Goal: Task Accomplishment & Management: Manage account settings

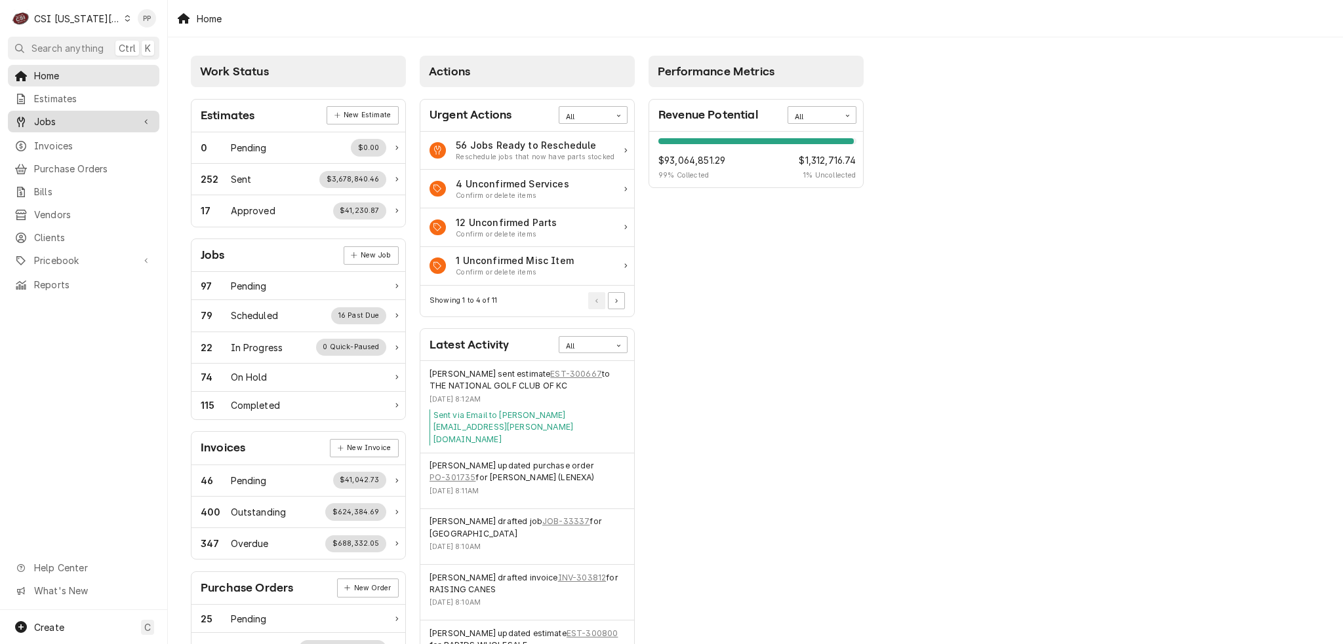
click at [128, 124] on span "Jobs" at bounding box center [83, 122] width 99 height 14
click at [109, 142] on span "Jobs" at bounding box center [93, 145] width 119 height 14
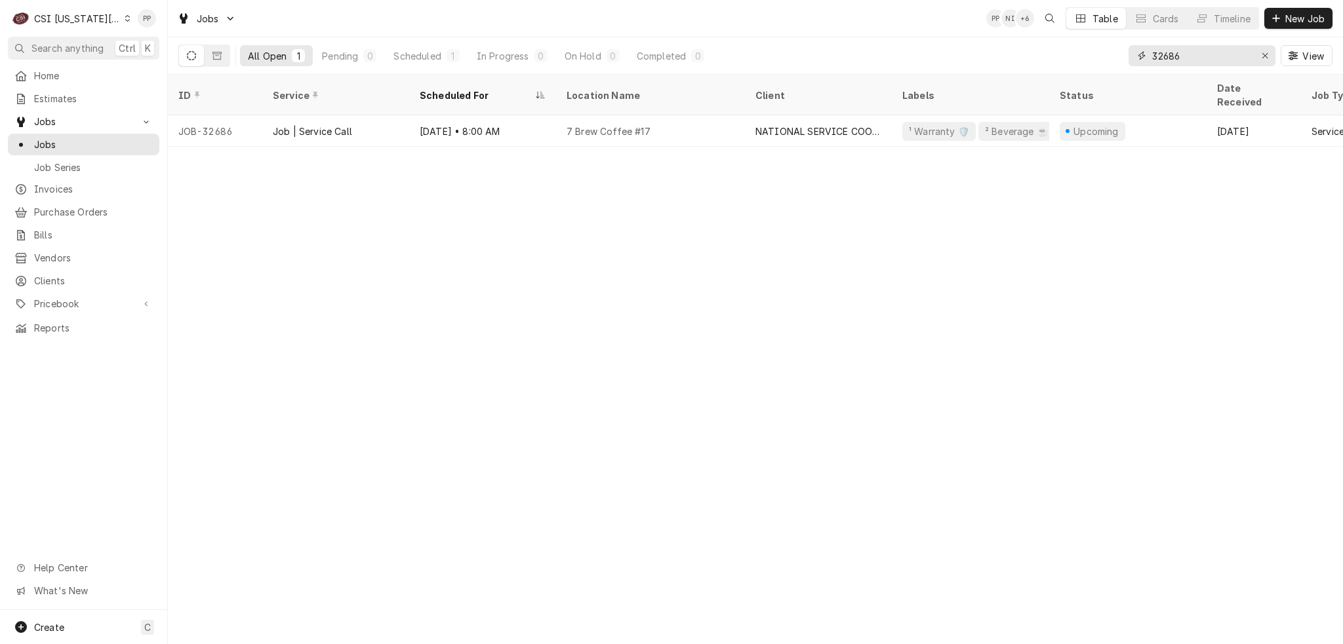
click at [1257, 52] on button "Erase input" at bounding box center [1264, 55] width 21 height 21
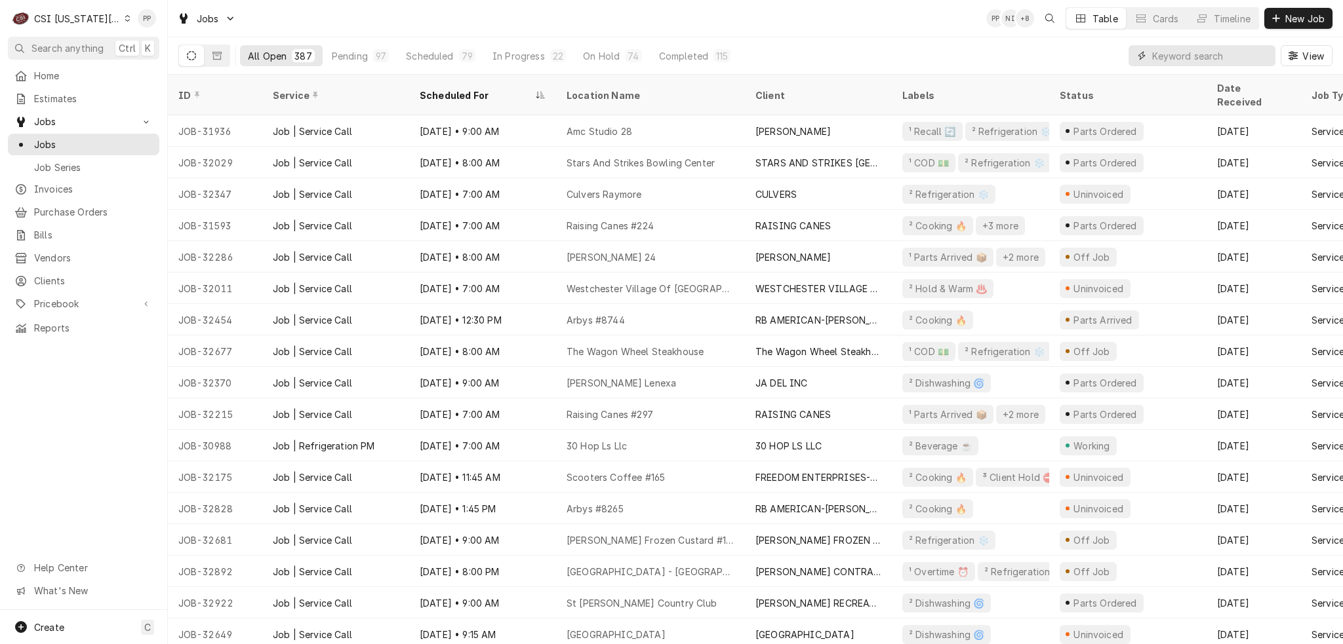
click at [1191, 45] on input "Dynamic Content Wrapper" at bounding box center [1210, 55] width 117 height 21
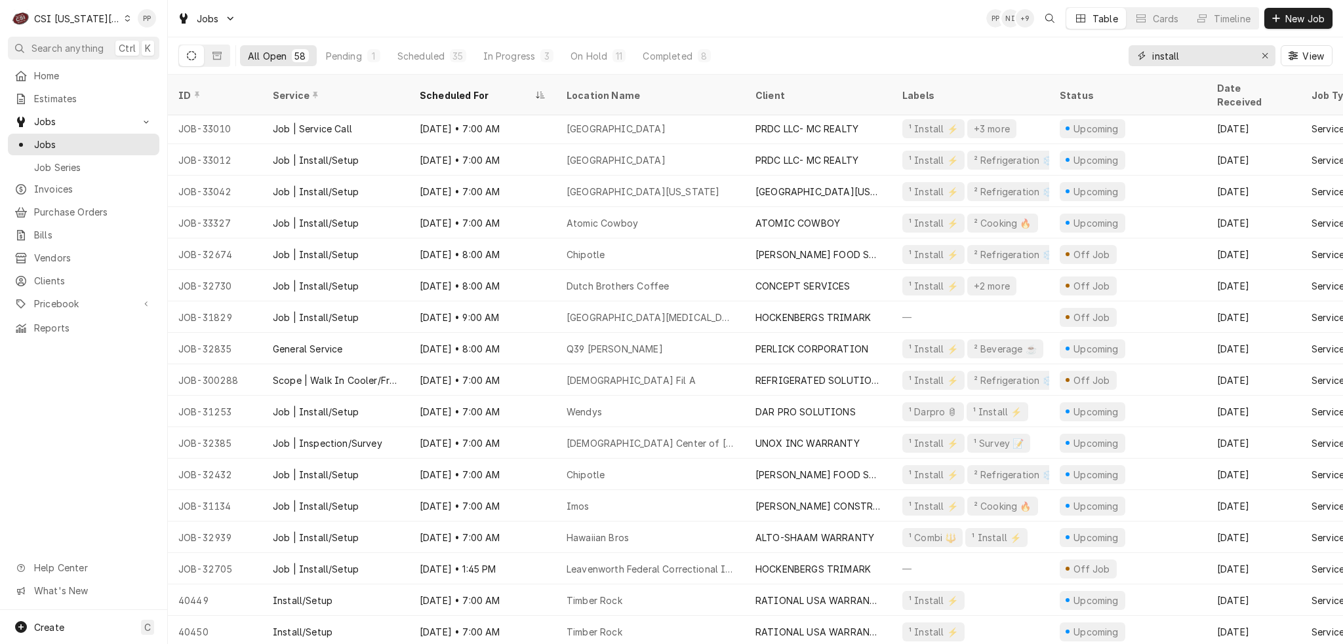
scroll to position [881, 0]
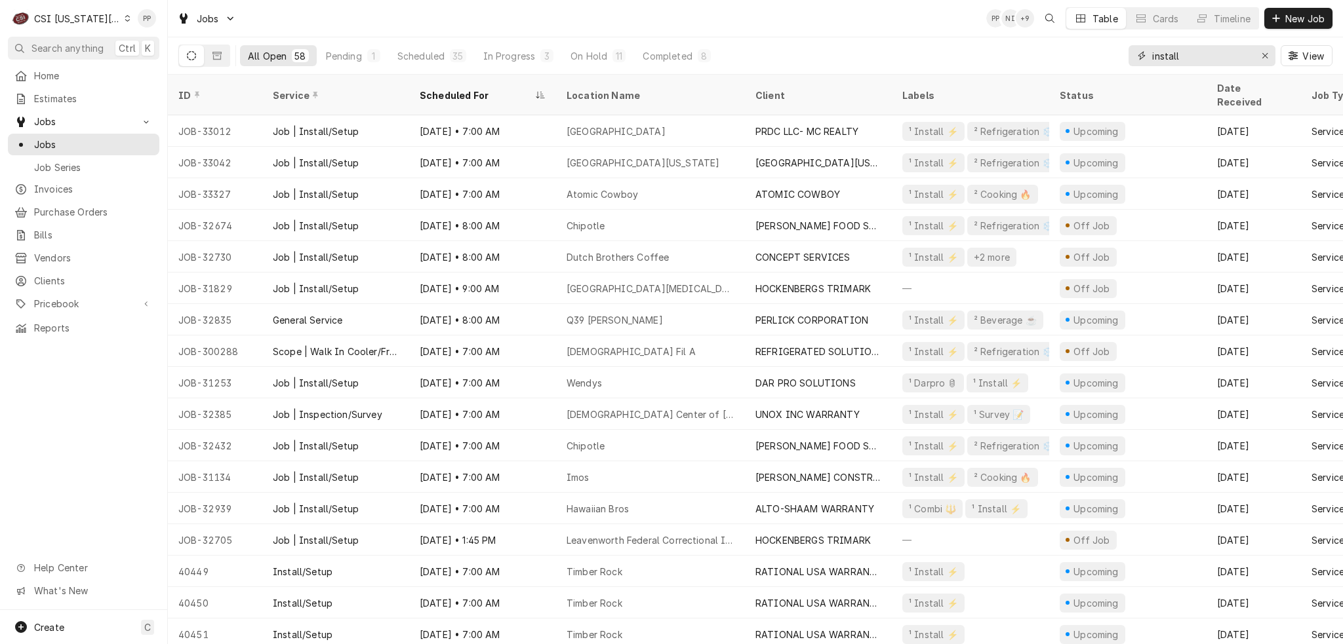
type input "install"
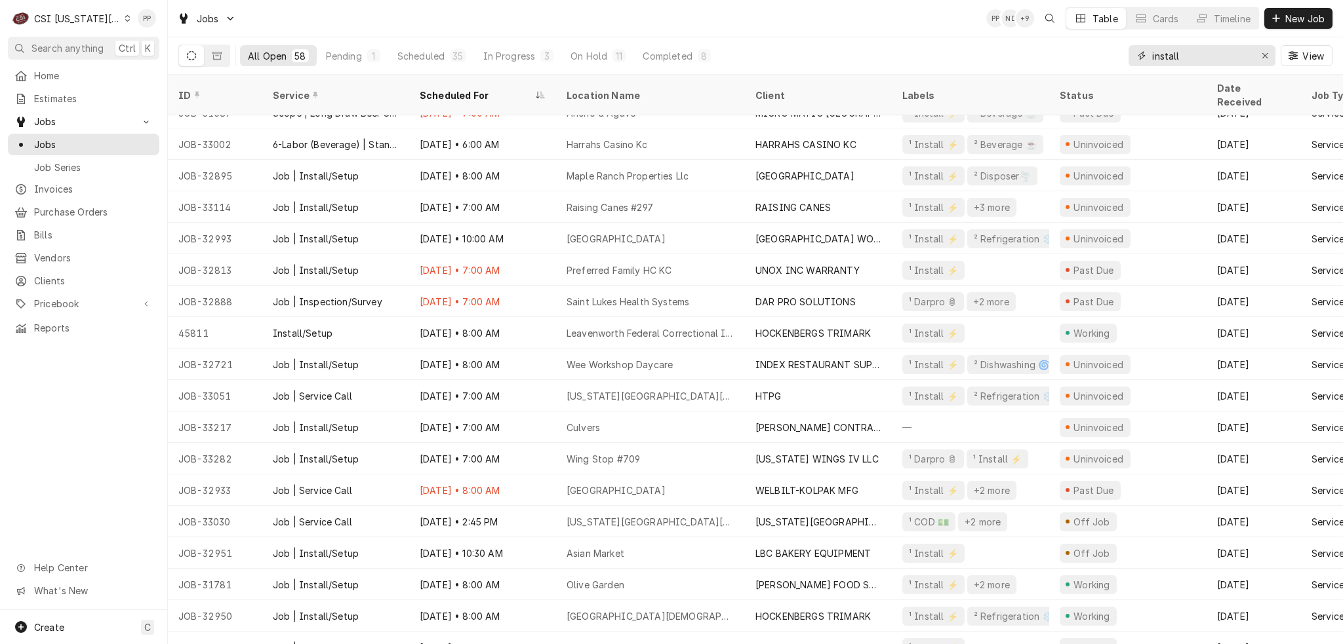
scroll to position [0, 0]
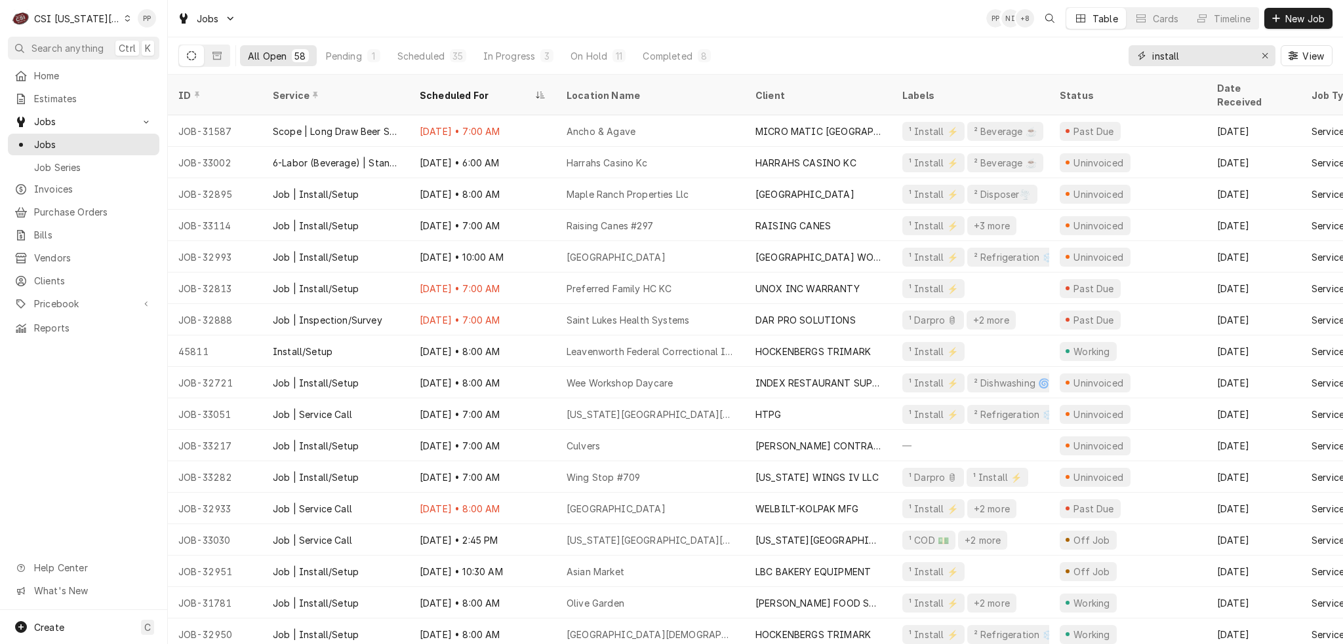
drag, startPoint x: 1265, startPoint y: 52, endPoint x: 1254, endPoint y: 55, distance: 11.0
click at [1265, 52] on icon "Erase input" at bounding box center [1264, 55] width 7 height 9
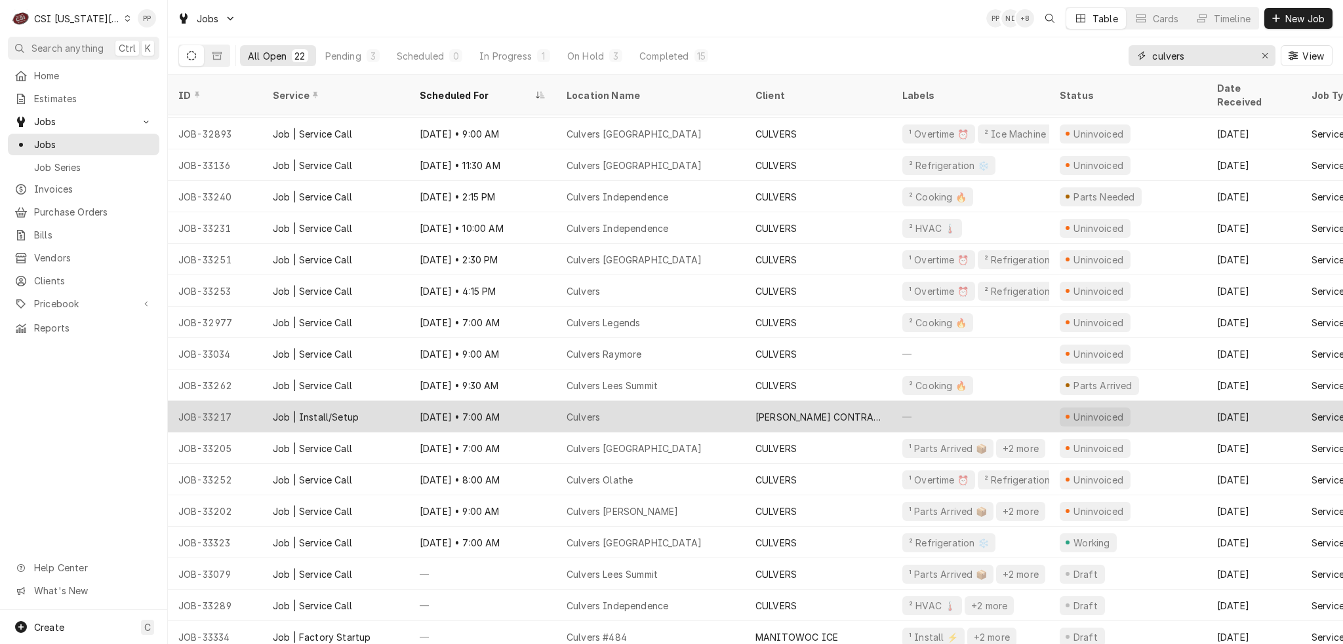
scroll to position [157, 0]
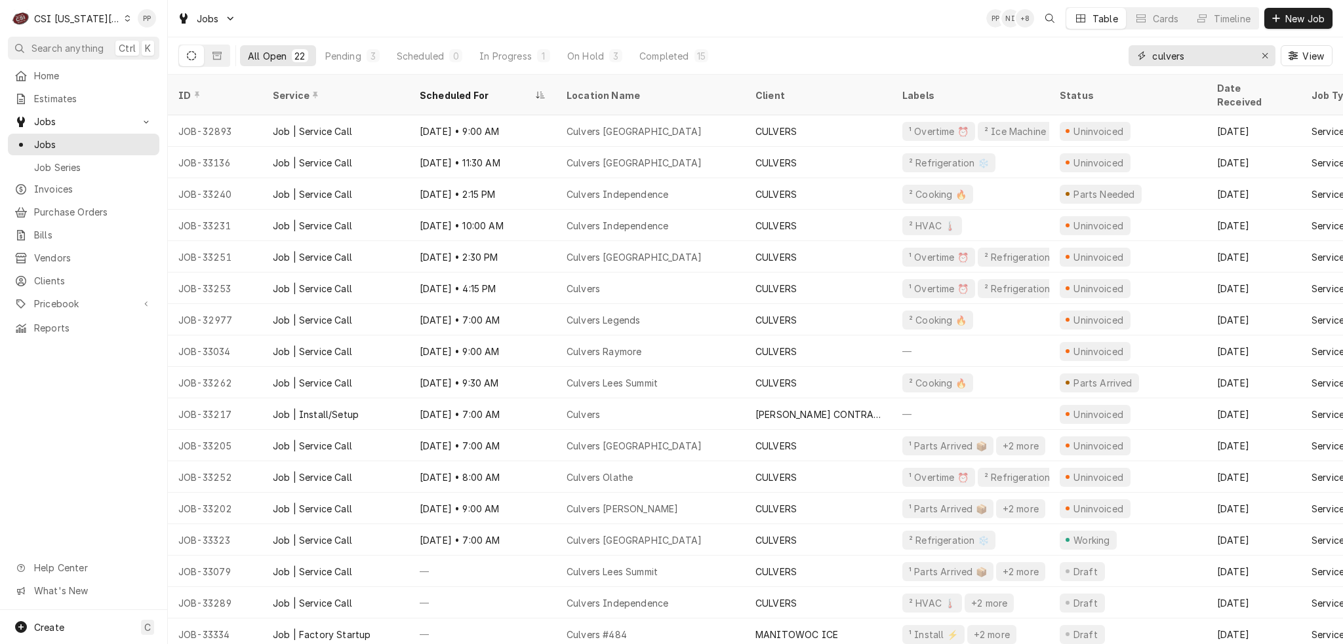
type input "culvers"
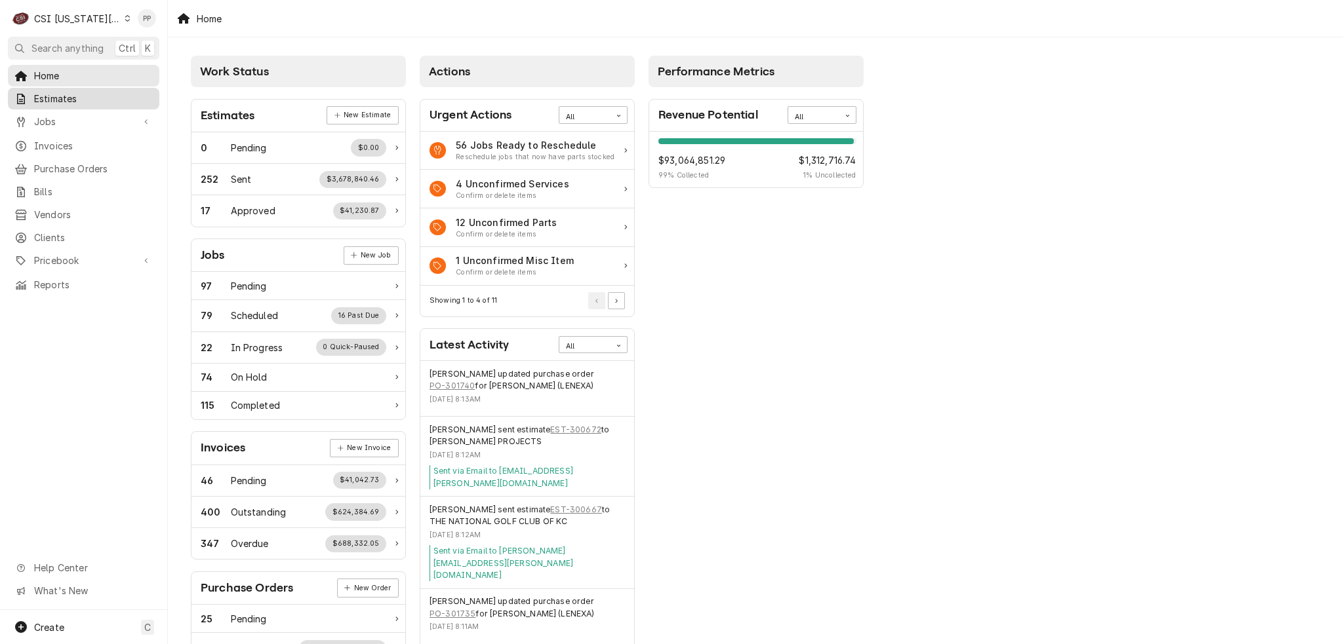
click at [91, 99] on span "Estimates" at bounding box center [93, 99] width 119 height 14
click at [76, 254] on span "Pricebook" at bounding box center [83, 261] width 99 height 14
click at [65, 300] on span "Parts & Materials" at bounding box center [93, 307] width 119 height 14
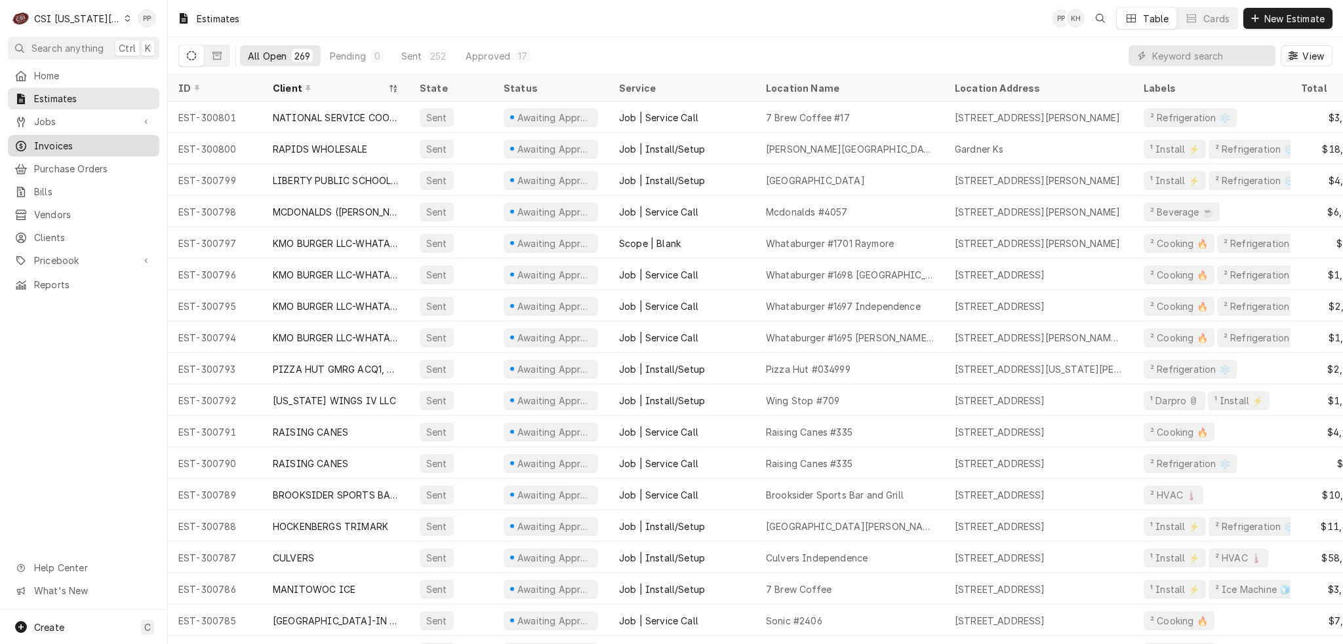
click at [52, 139] on span "Invoices" at bounding box center [93, 146] width 119 height 14
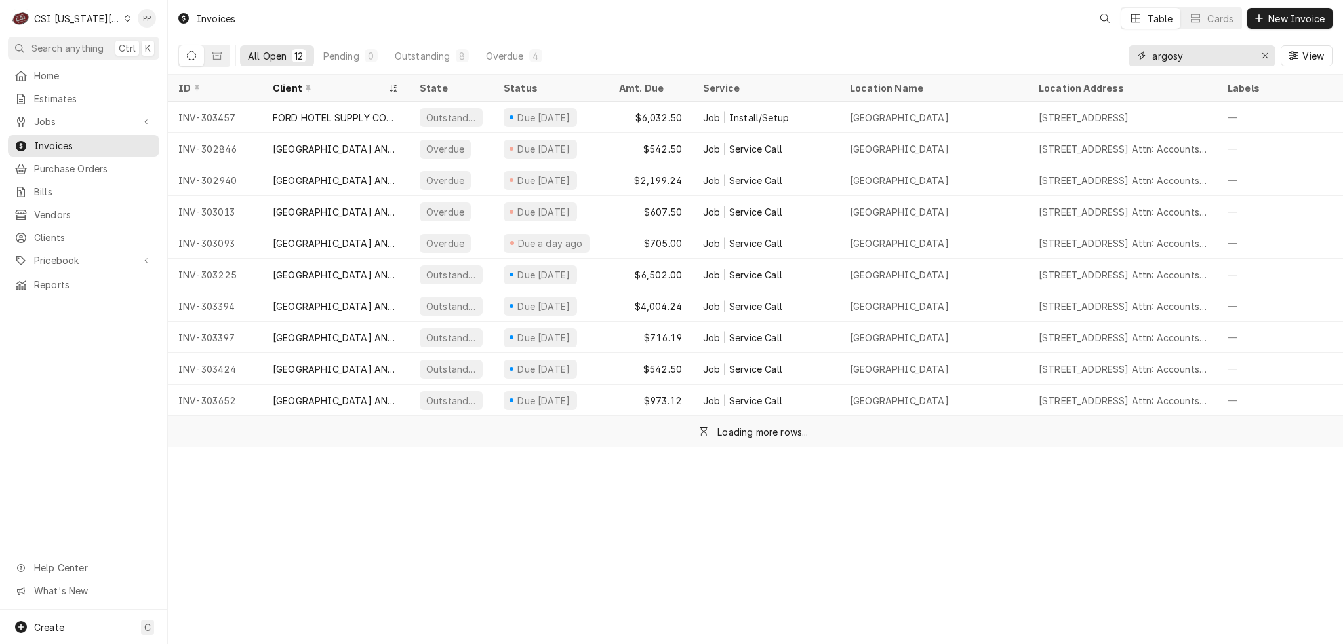
drag, startPoint x: 1190, startPoint y: 54, endPoint x: 1149, endPoint y: 51, distance: 40.8
click at [1149, 51] on div "argosy" at bounding box center [1201, 55] width 147 height 21
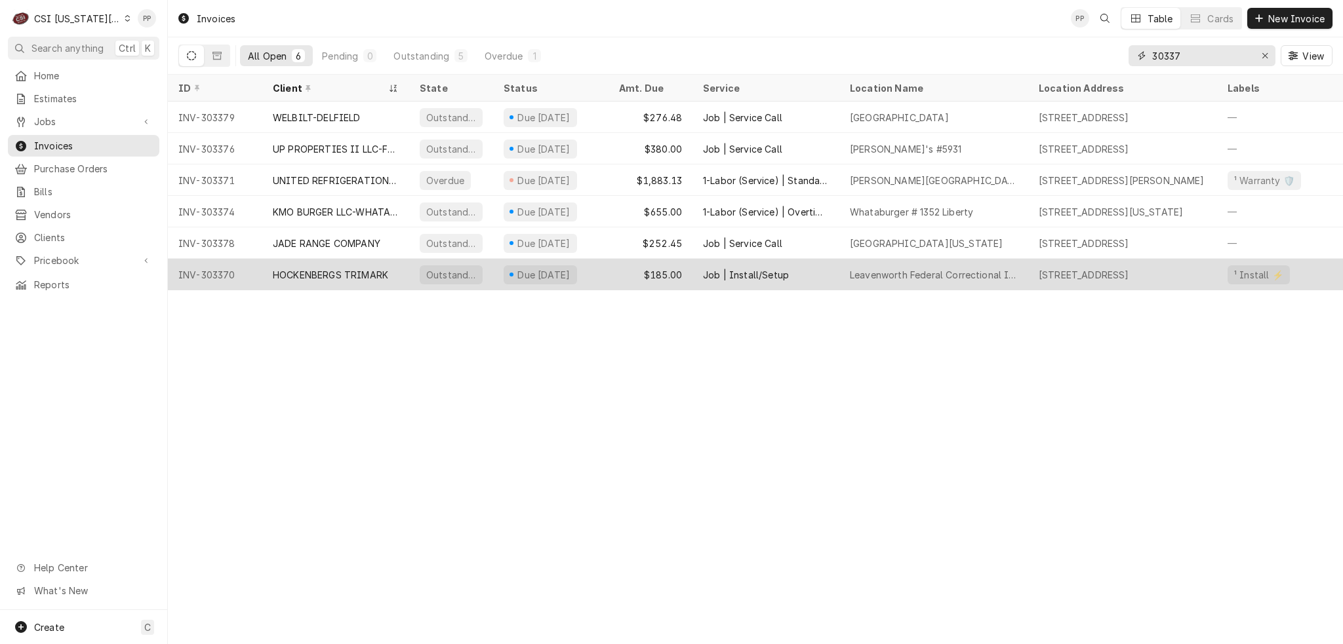
type input "30337"
click at [363, 277] on div "HOCKENBERGS TRIMARK" at bounding box center [330, 275] width 115 height 14
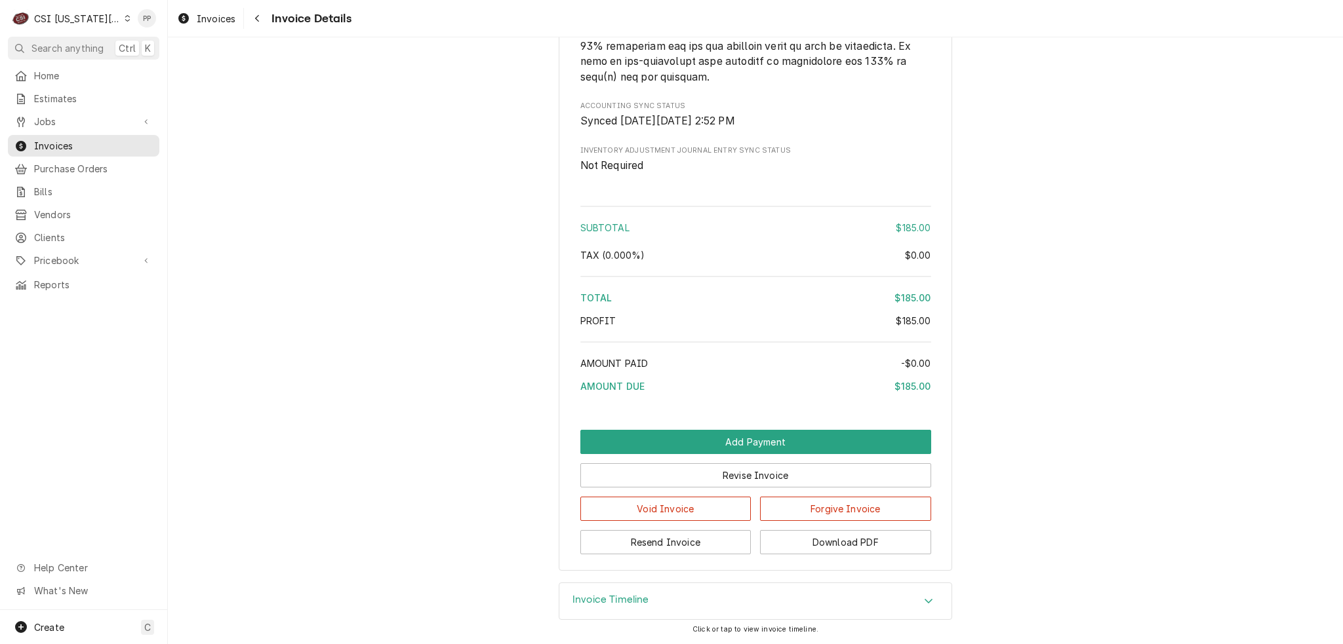
scroll to position [2032, 0]
click at [728, 484] on button "Revise Invoice" at bounding box center [755, 476] width 351 height 24
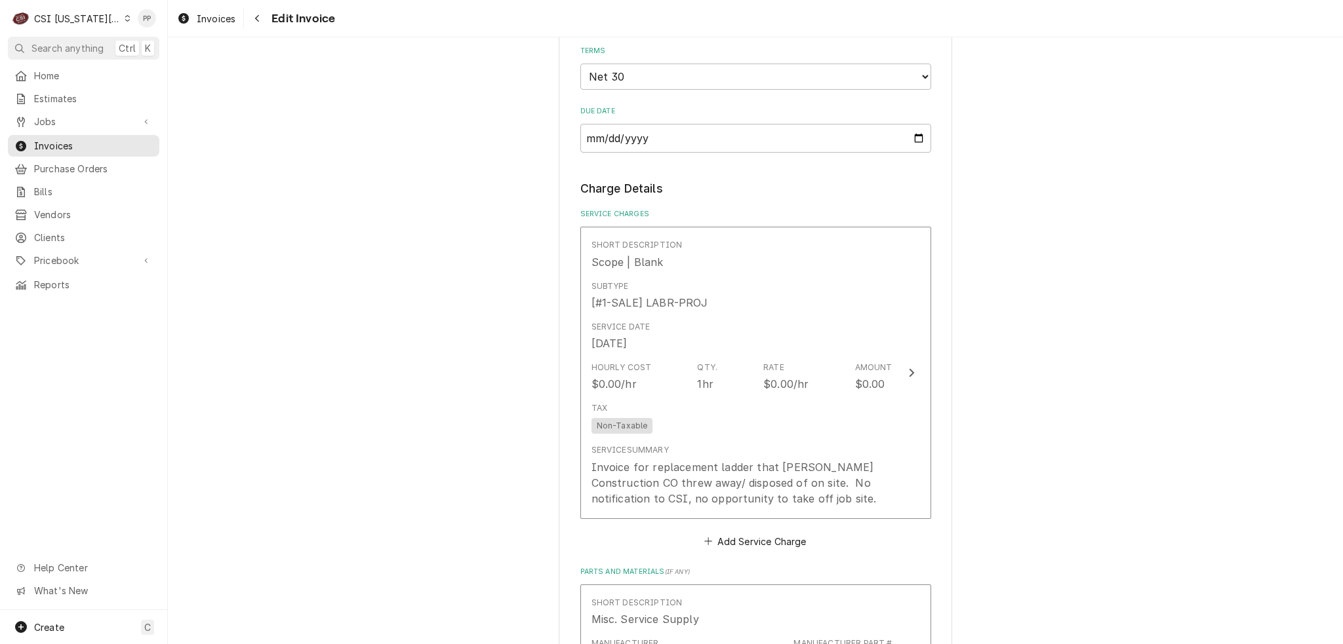
scroll to position [1114, 0]
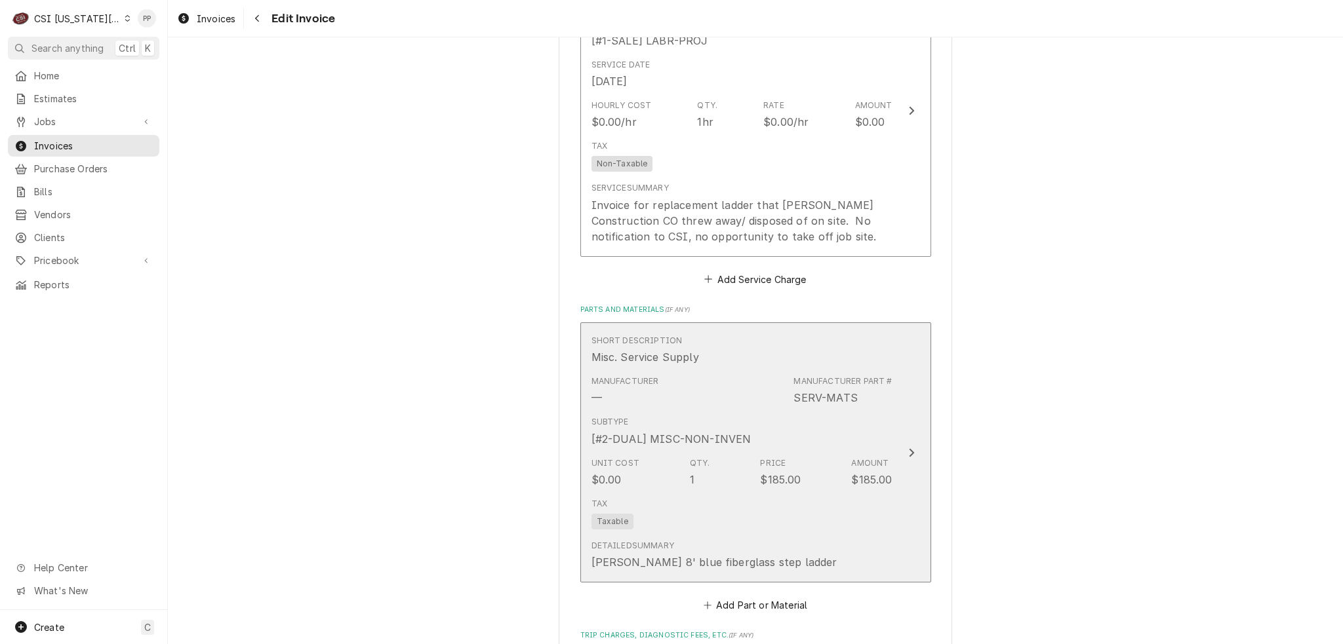
click at [829, 436] on div "Subtype [#2-DUAL] MISC-NON-INVEN" at bounding box center [741, 431] width 301 height 41
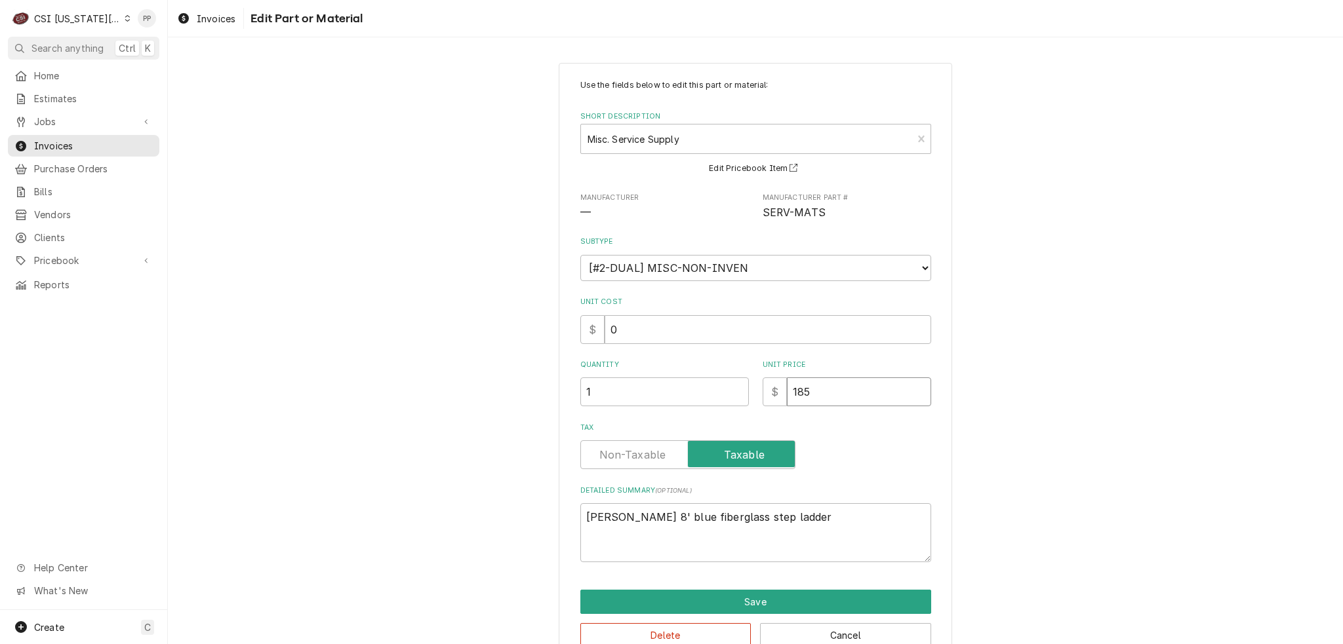
drag, startPoint x: 835, startPoint y: 401, endPoint x: 747, endPoint y: 388, distance: 88.7
click at [740, 388] on div "Quantity 1 Unit Price $ 185" at bounding box center [755, 383] width 351 height 47
type textarea "x"
type input "0"
click at [771, 591] on button "Save" at bounding box center [755, 602] width 351 height 24
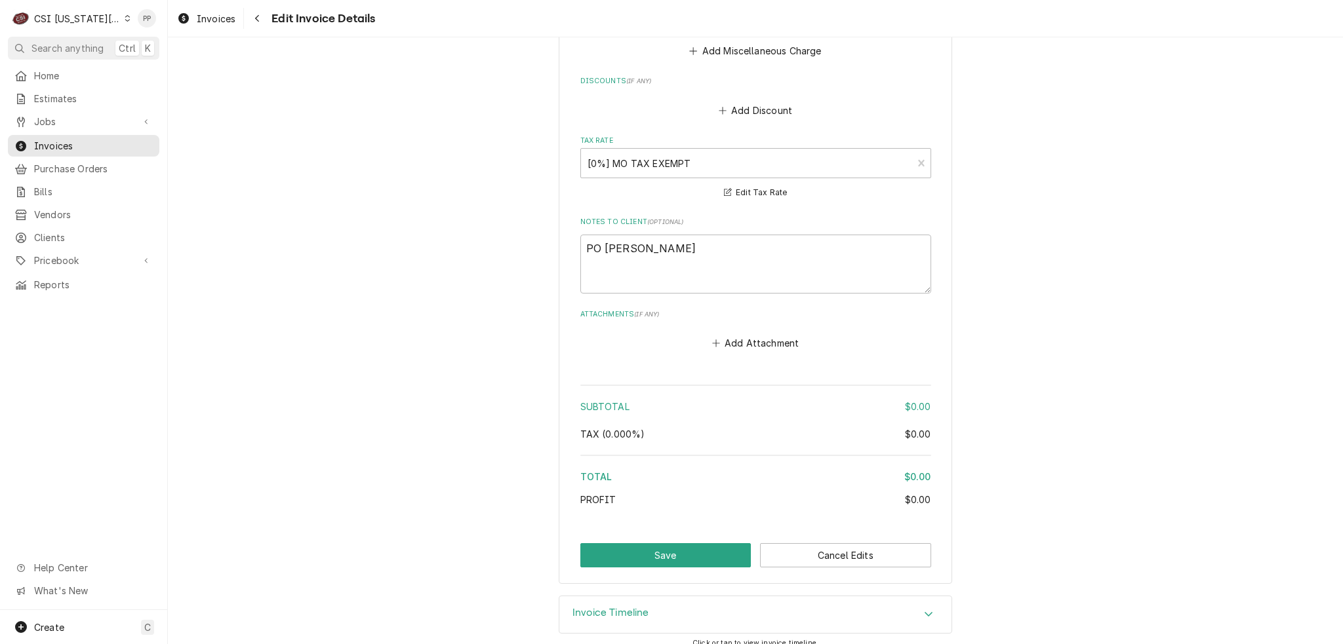
scroll to position [1729, 0]
click at [707, 242] on textarea "PO Sean Maxwell" at bounding box center [755, 262] width 351 height 59
type textarea "x"
type textarea "PO Sean Maxwell"
type textarea "x"
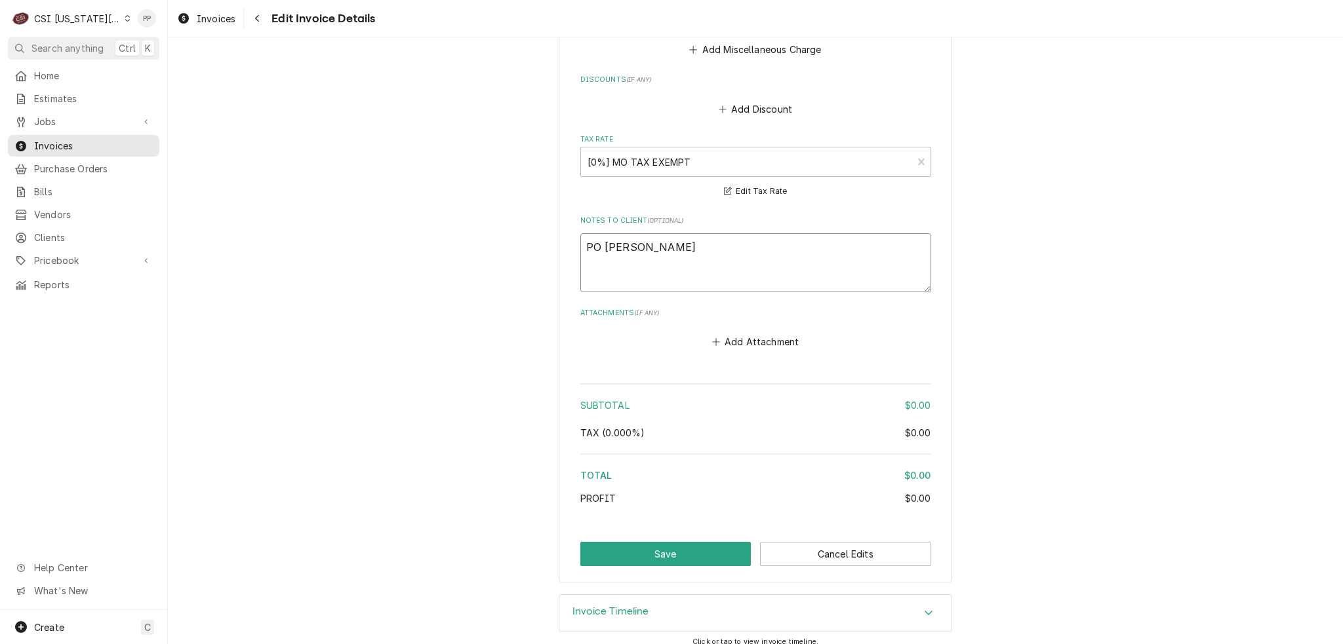
type textarea "PO Sean Maxwell"
type textarea "x"
type textarea "PO Sean Maxwell N"
type textarea "x"
type textarea "PO Sean Maxwell NC"
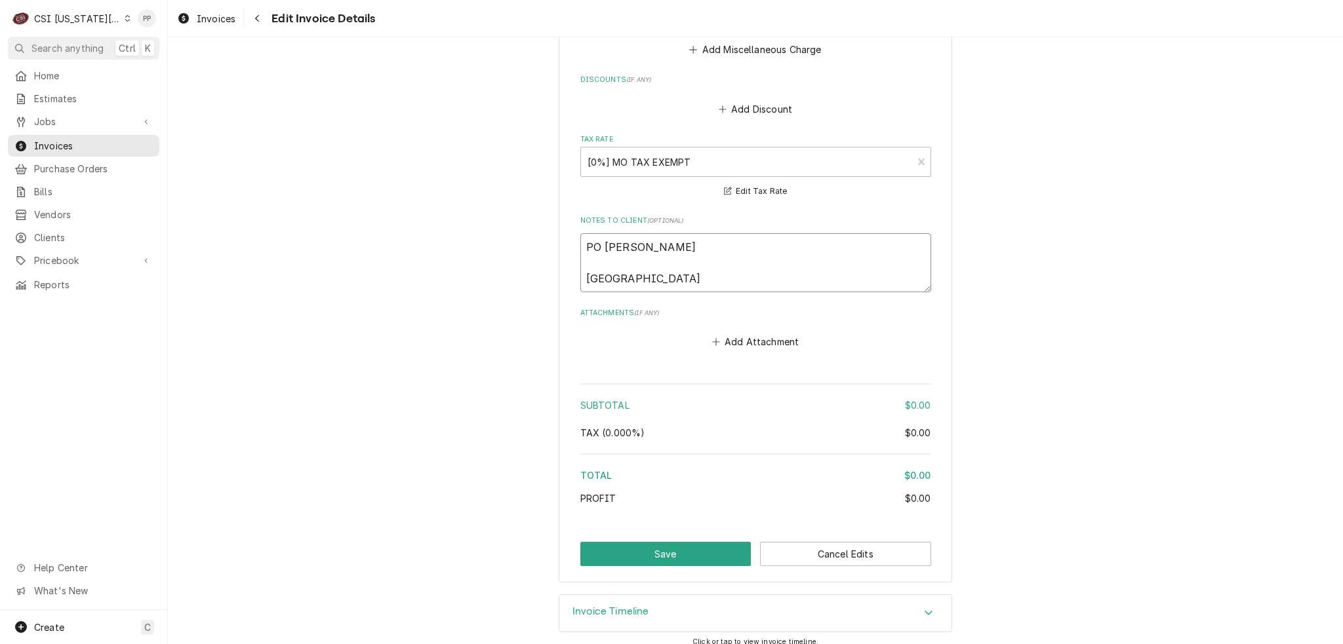
type textarea "x"
type textarea "PO Sean Maxwell NC"
type textarea "x"
type textarea "PO Sean Maxwell NC pe"
type textarea "x"
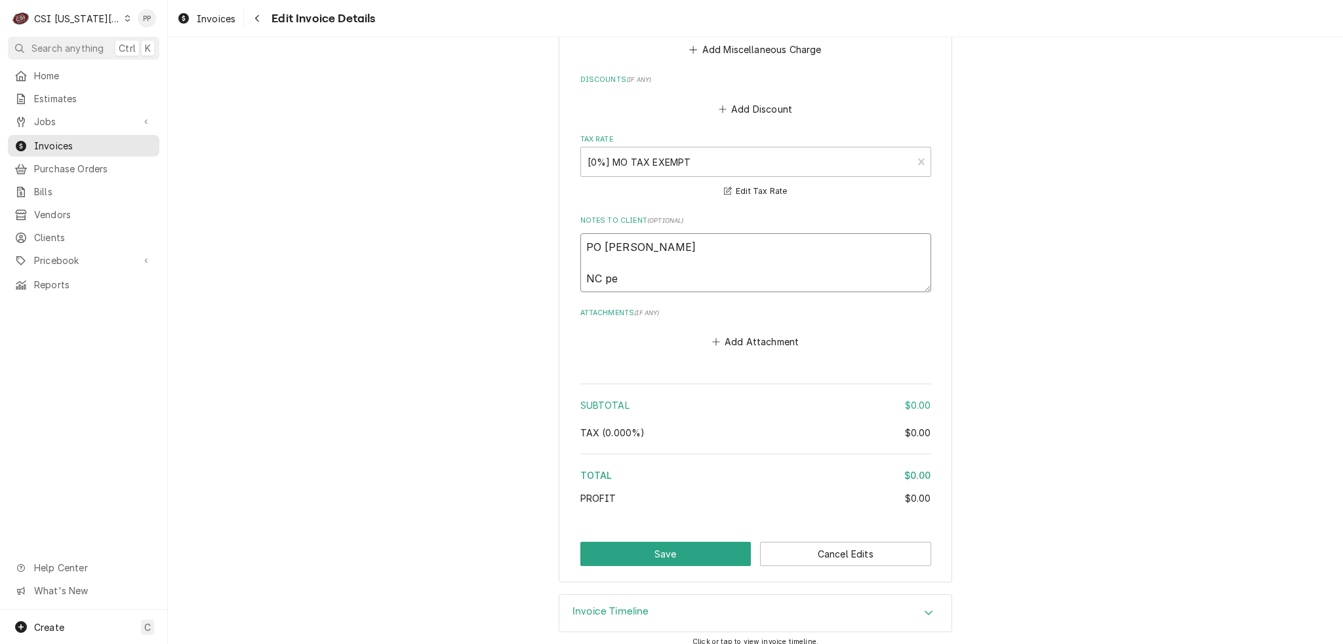
type textarea "PO Sean Maxwell NC per"
type textarea "x"
type textarea "PO Sean Maxwell NC per"
type textarea "x"
type textarea "PO Sean Maxwell NC per ph"
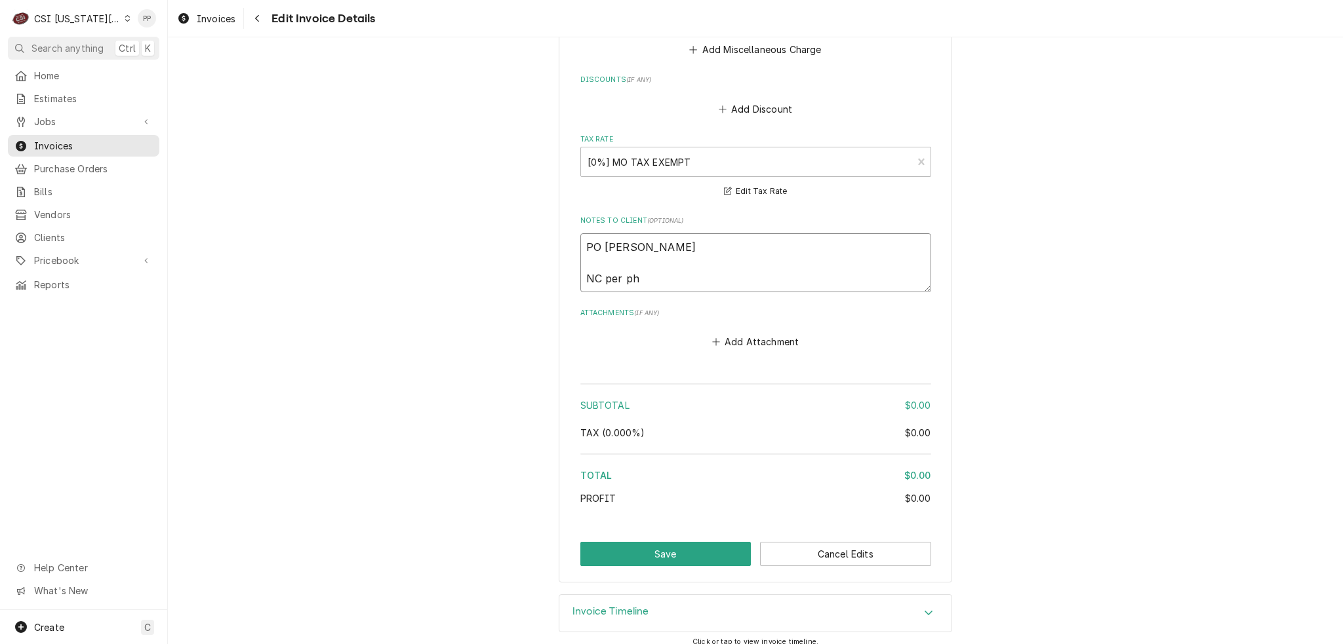
type textarea "x"
type textarea "PO Sean Maxwell NC per phi"
type textarea "x"
type textarea "PO Sean Maxwell NC per phil"
type textarea "x"
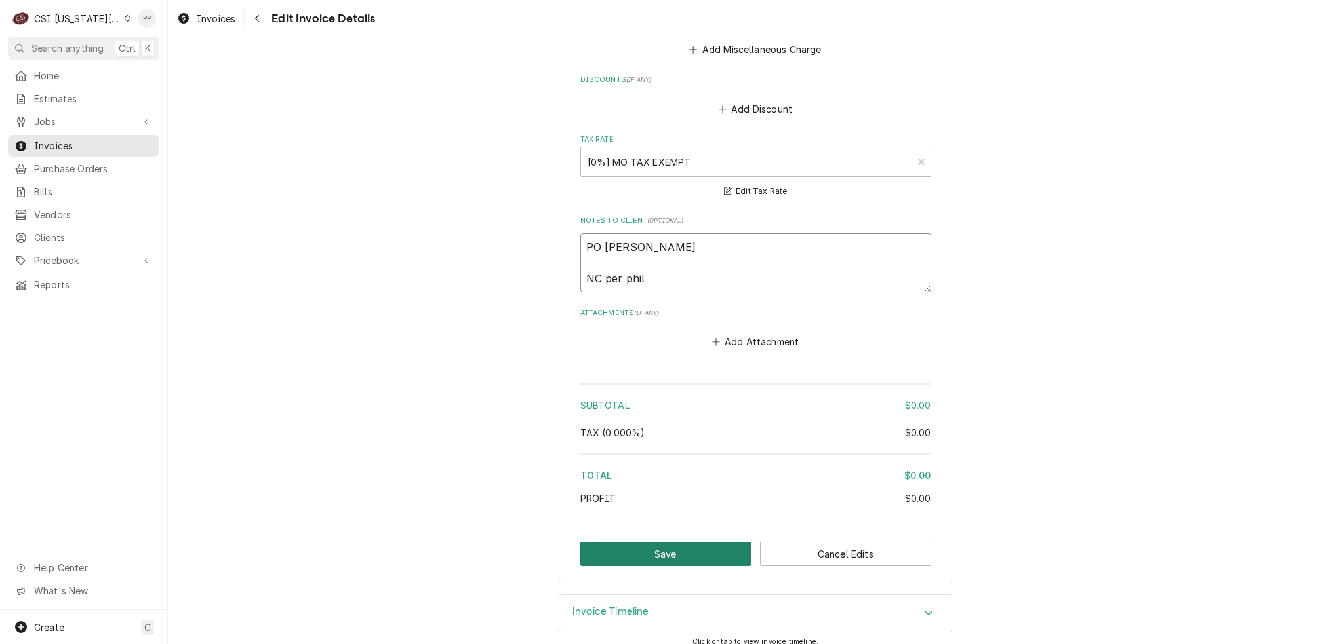
type textarea "PO Sean Maxwell NC per phil"
click at [686, 561] on button "Save" at bounding box center [665, 554] width 171 height 24
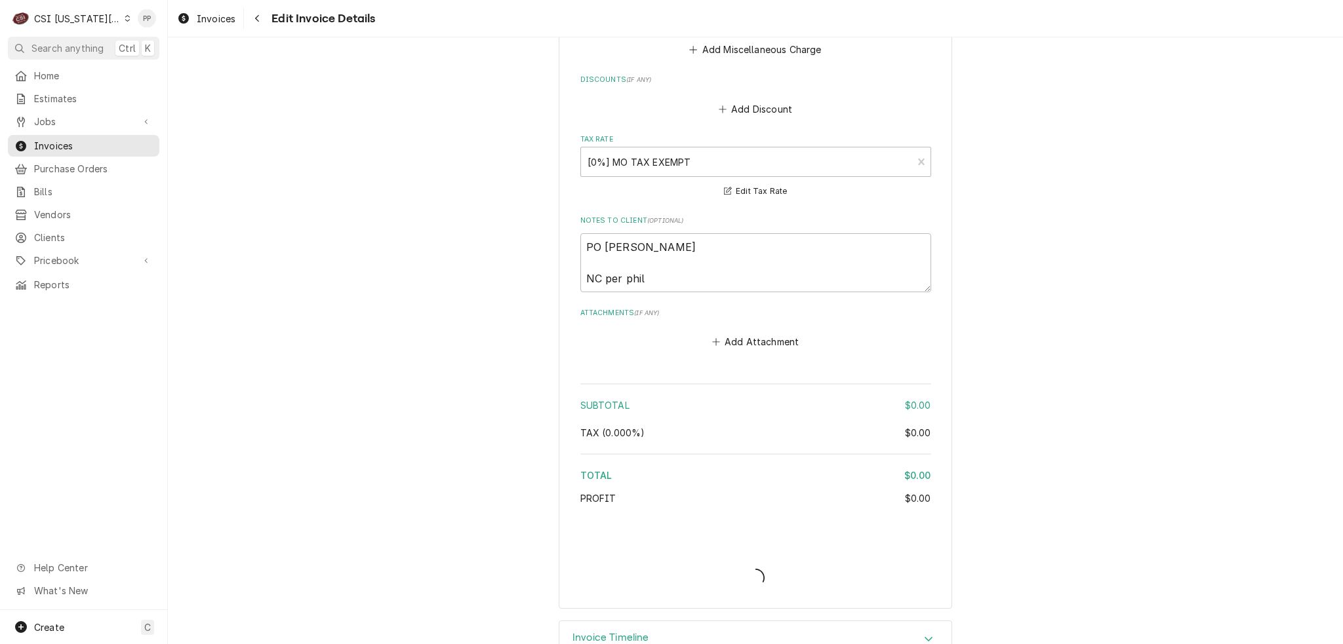
type textarea "x"
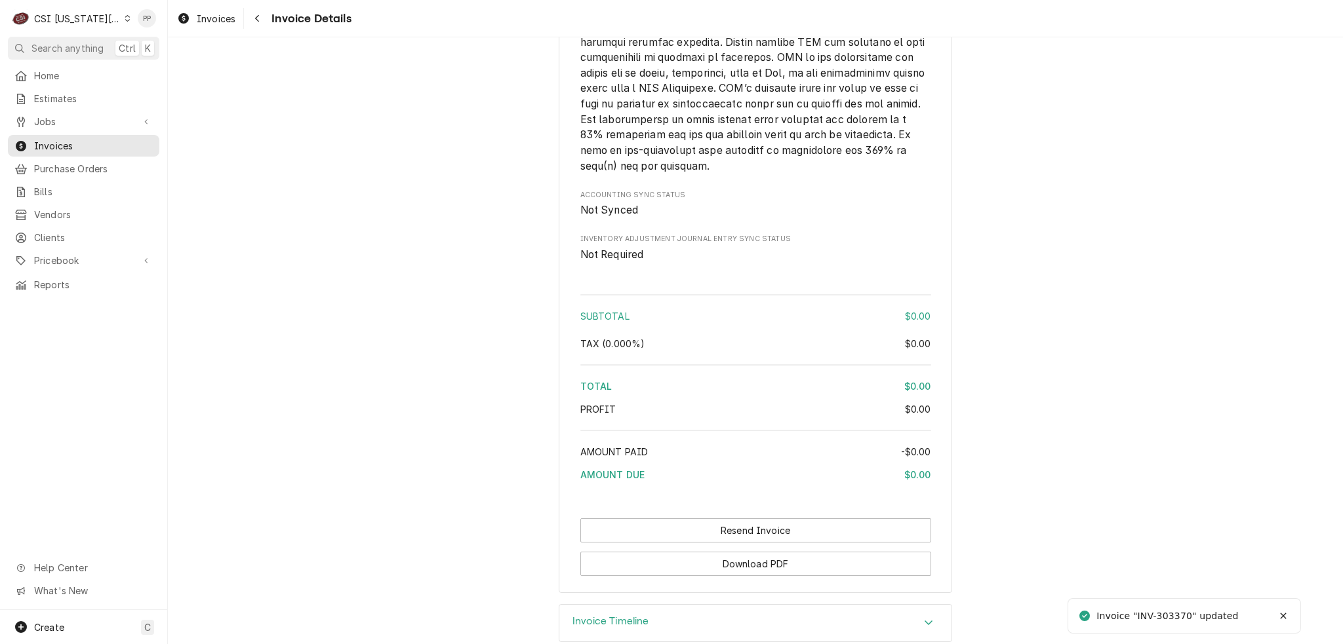
scroll to position [1953, 0]
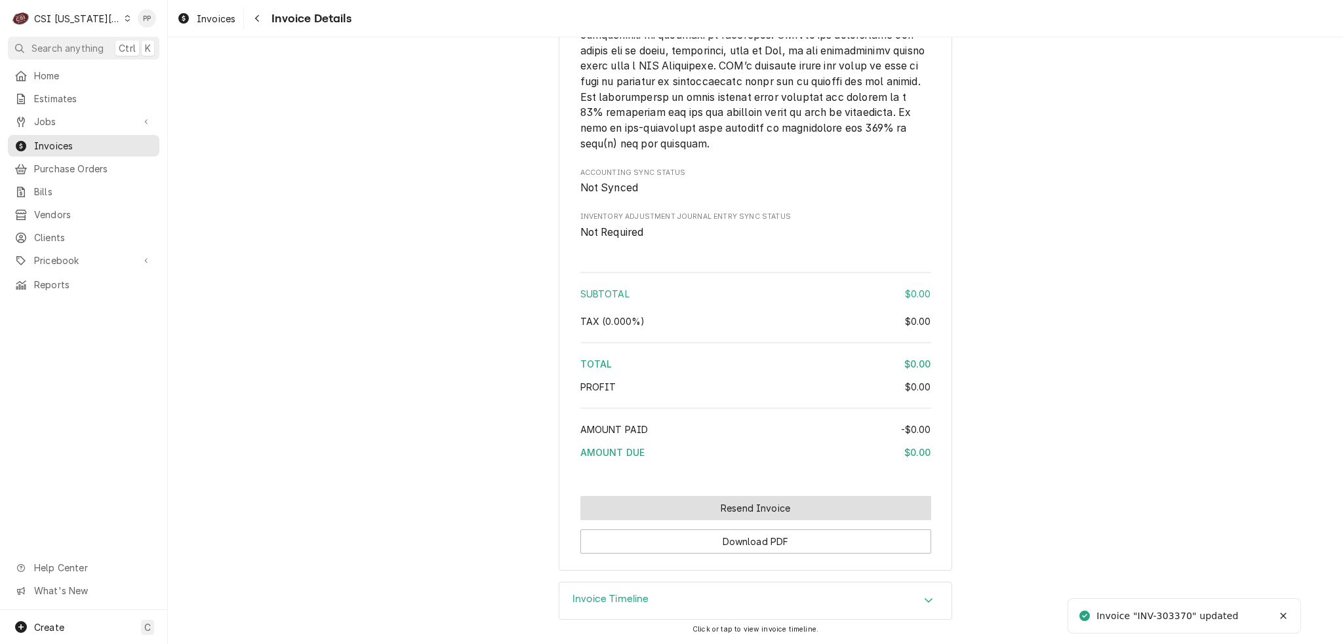
click at [755, 513] on button "Resend Invoice" at bounding box center [755, 508] width 351 height 24
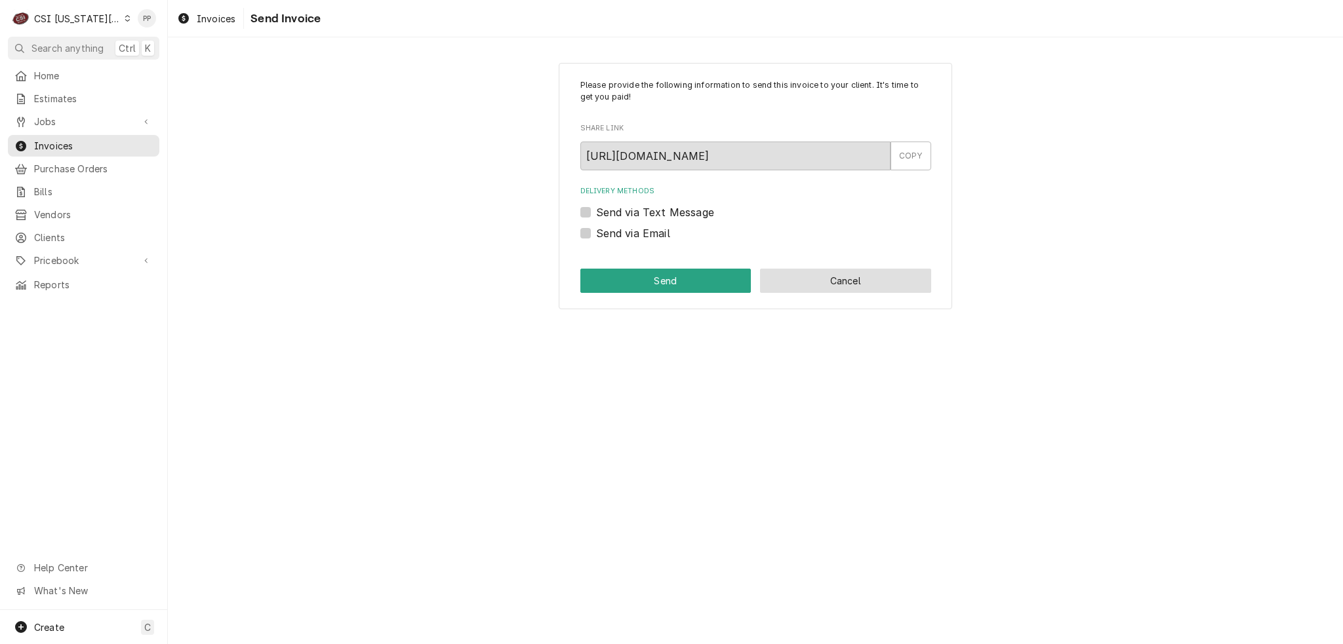
click at [855, 288] on button "Cancel" at bounding box center [845, 281] width 171 height 24
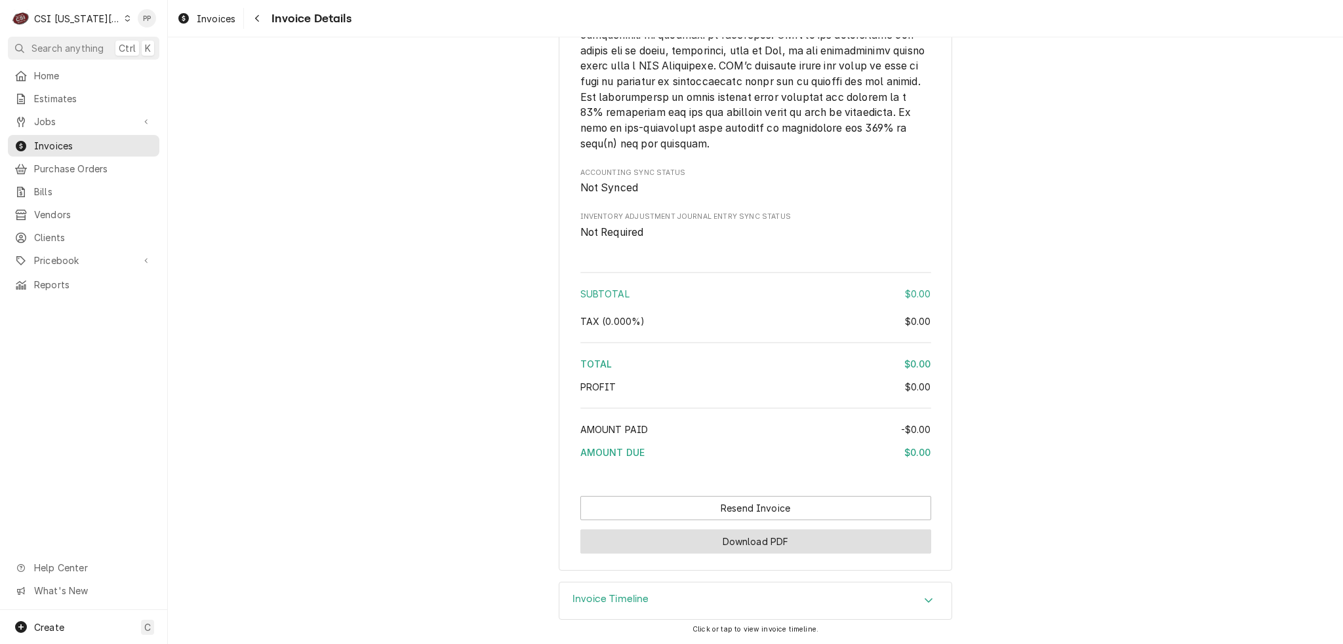
scroll to position [1953, 0]
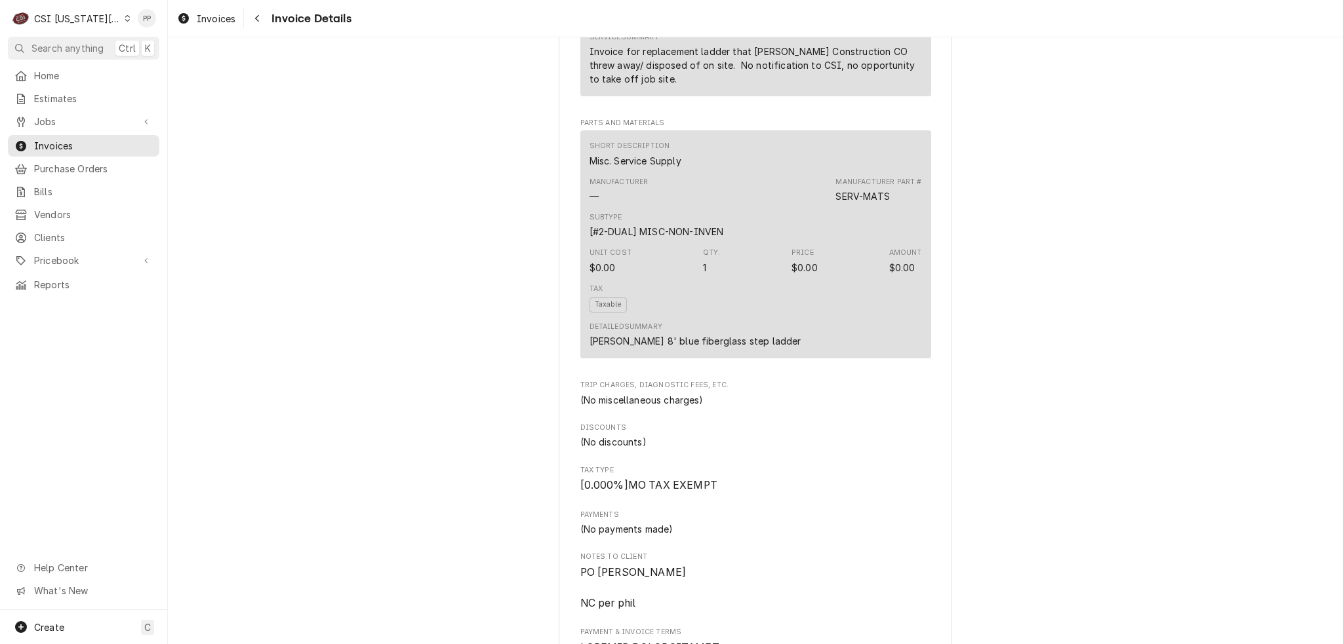
scroll to position [773, 0]
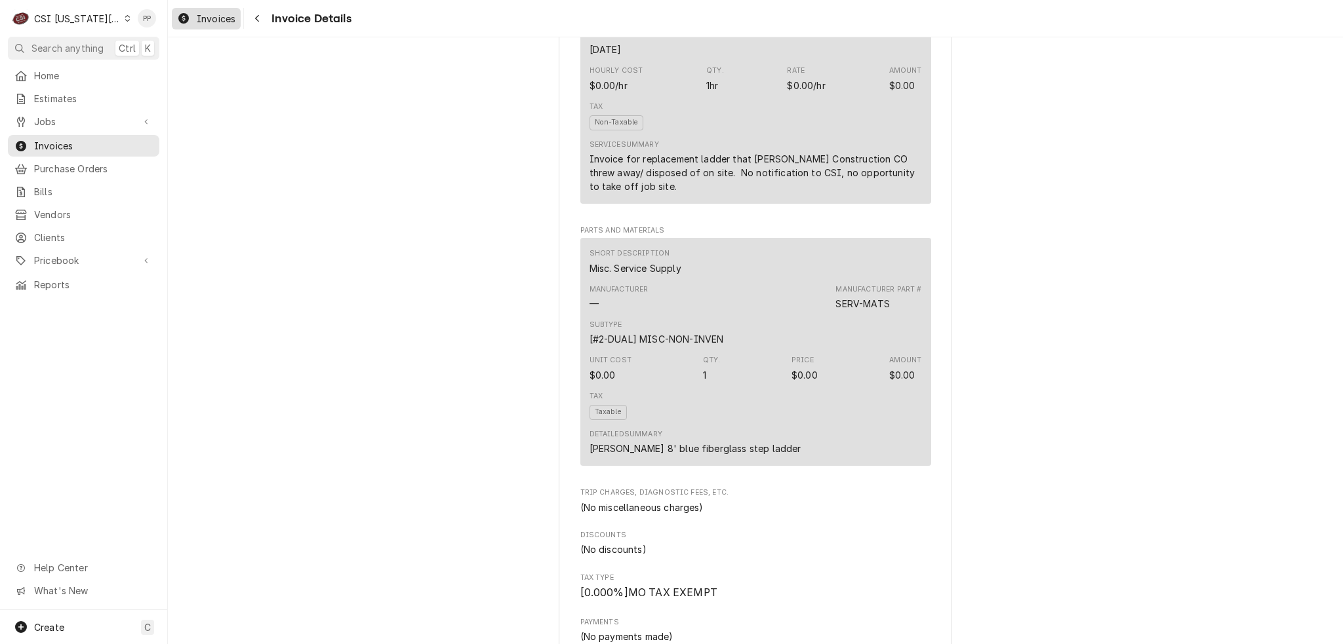
click at [213, 18] on span "Invoices" at bounding box center [216, 19] width 39 height 14
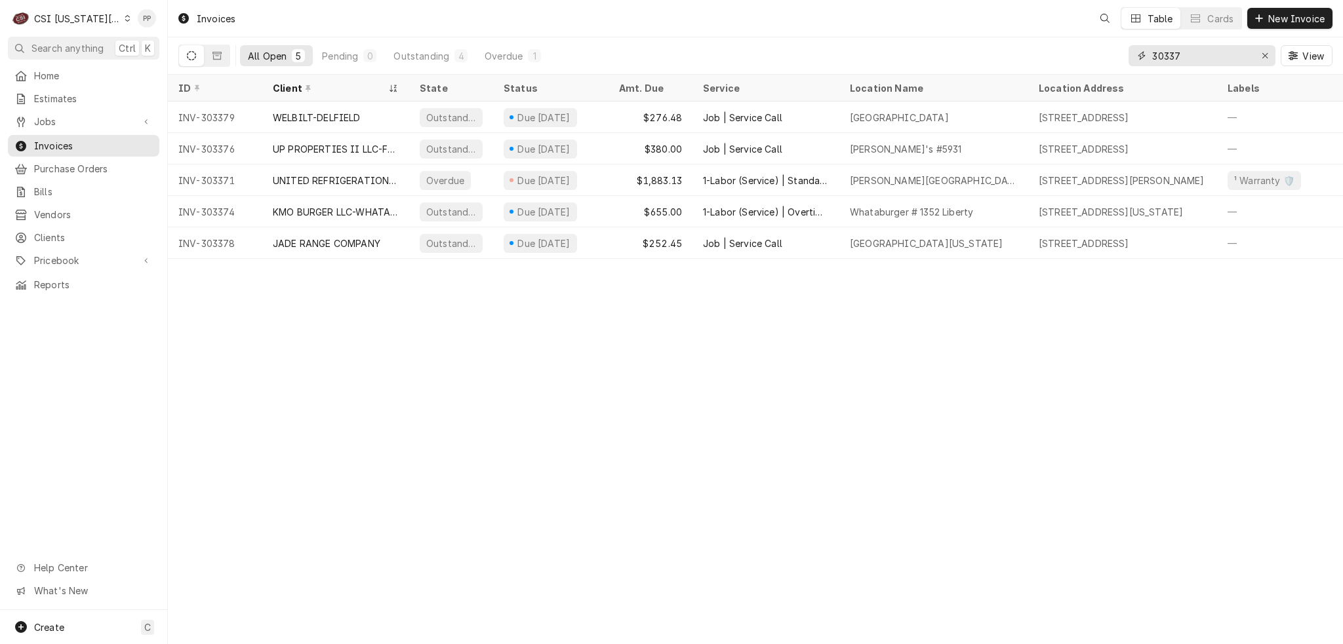
click at [1211, 49] on input "30337" at bounding box center [1201, 55] width 98 height 21
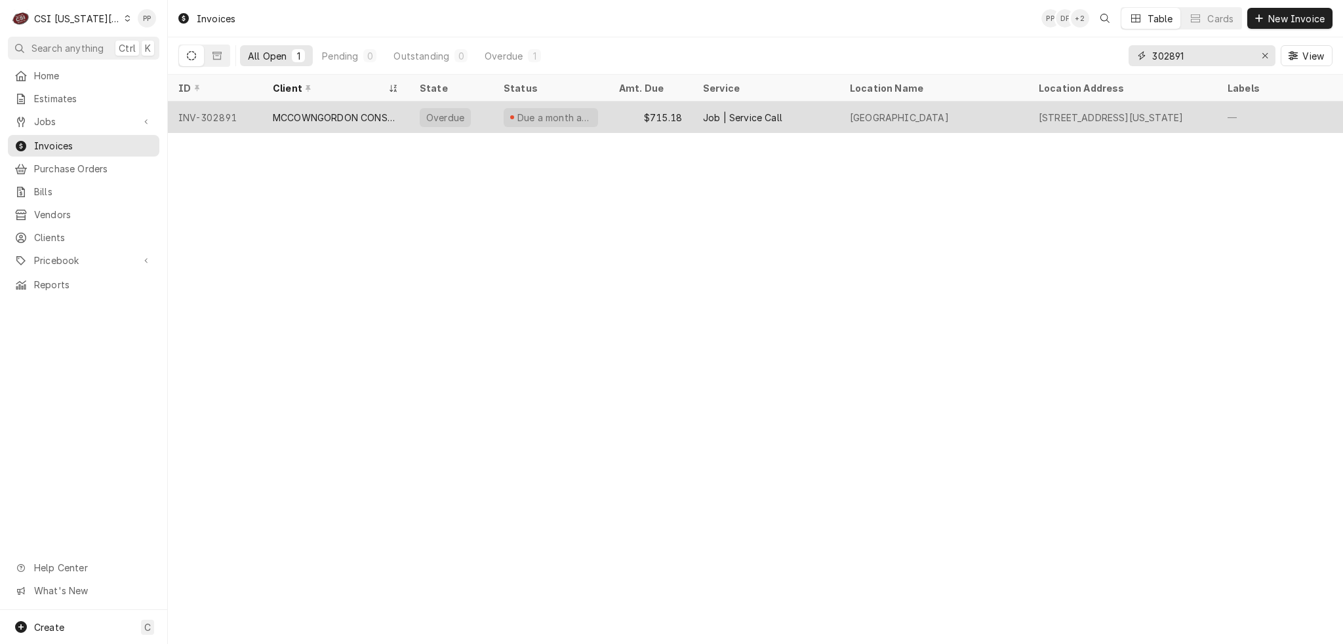
type input "302891"
click at [358, 123] on div "MCCOWNGORDON CONSTRUCTION" at bounding box center [335, 117] width 147 height 31
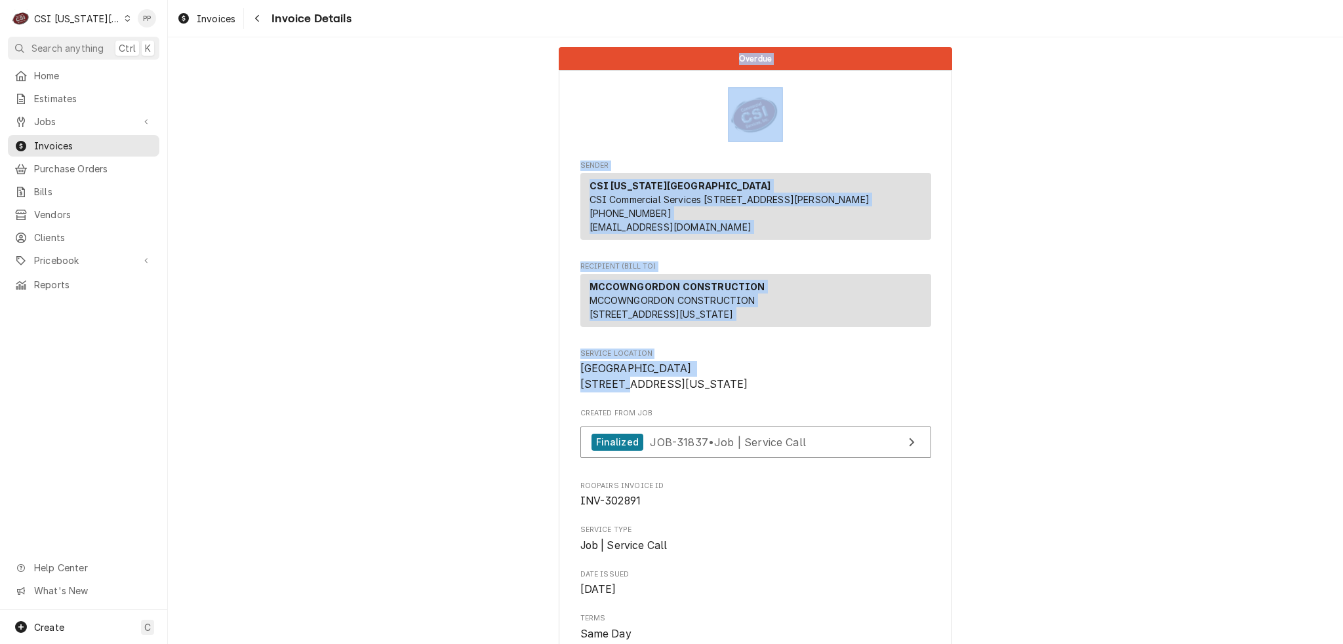
drag, startPoint x: 541, startPoint y: 54, endPoint x: 1056, endPoint y: 325, distance: 582.1
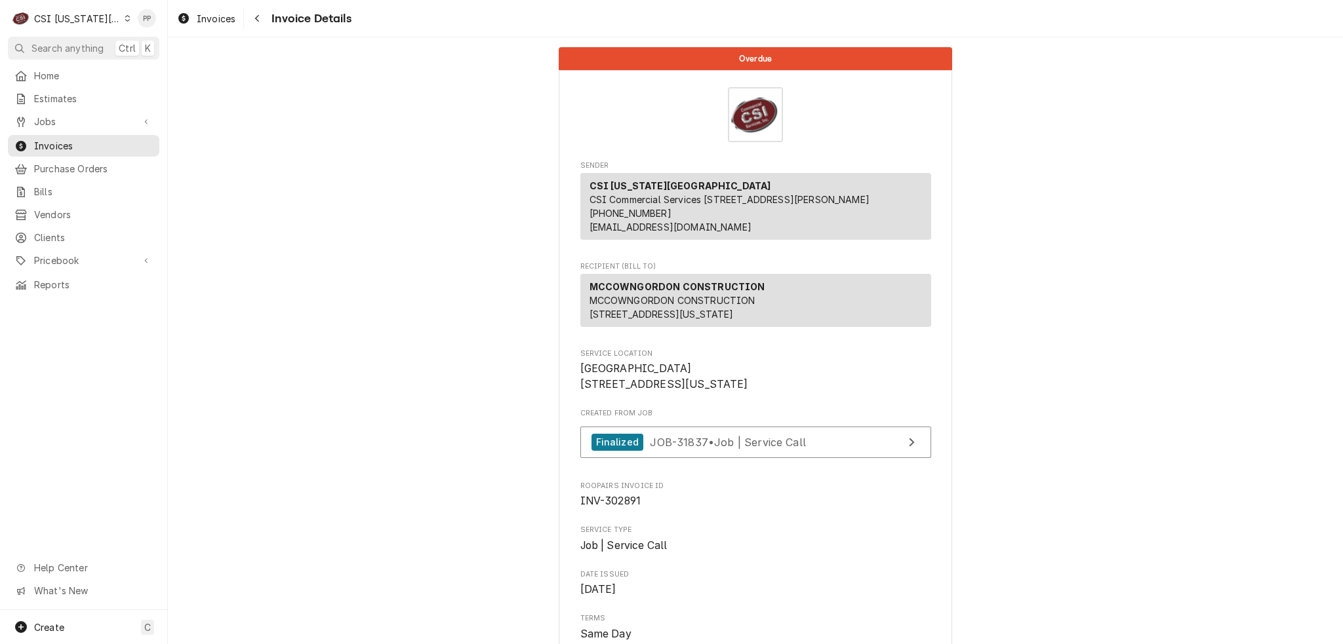
drag, startPoint x: 484, startPoint y: 41, endPoint x: 531, endPoint y: 49, distance: 47.9
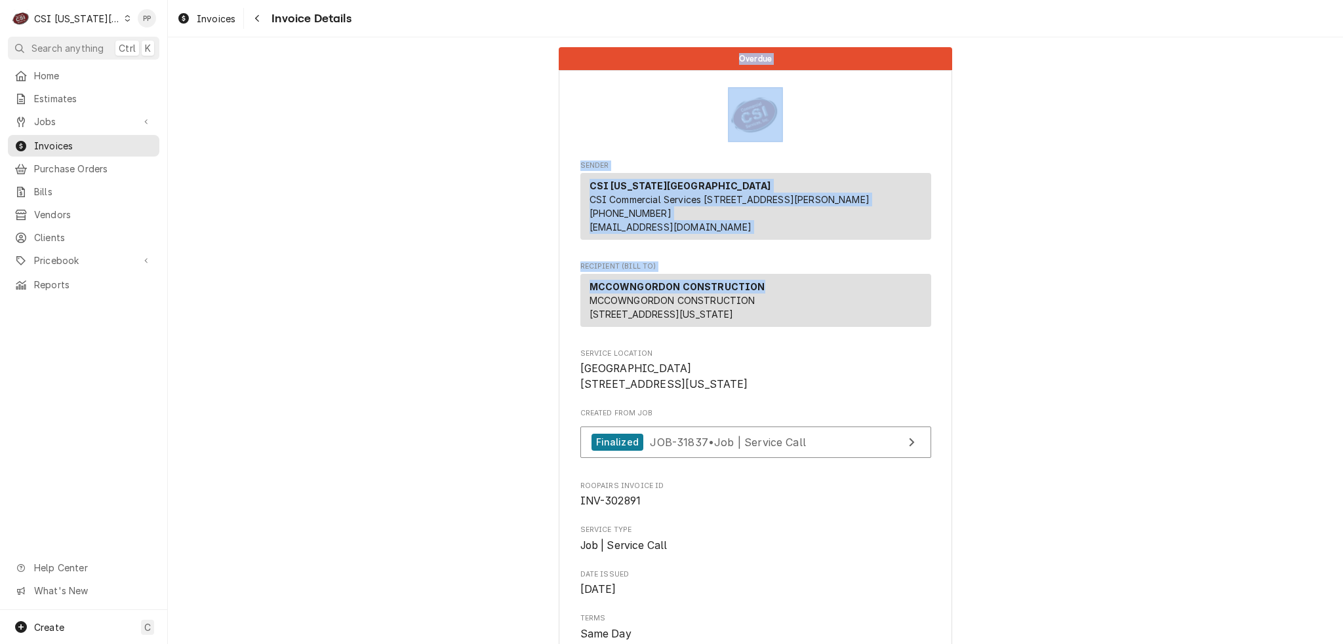
drag, startPoint x: 508, startPoint y: 33, endPoint x: 1128, endPoint y: 323, distance: 683.9
click at [1114, 323] on div "Invoices Invoice Details Overdue Sender CSI Kansas City CSI Commercial Services…" at bounding box center [755, 322] width 1175 height 644
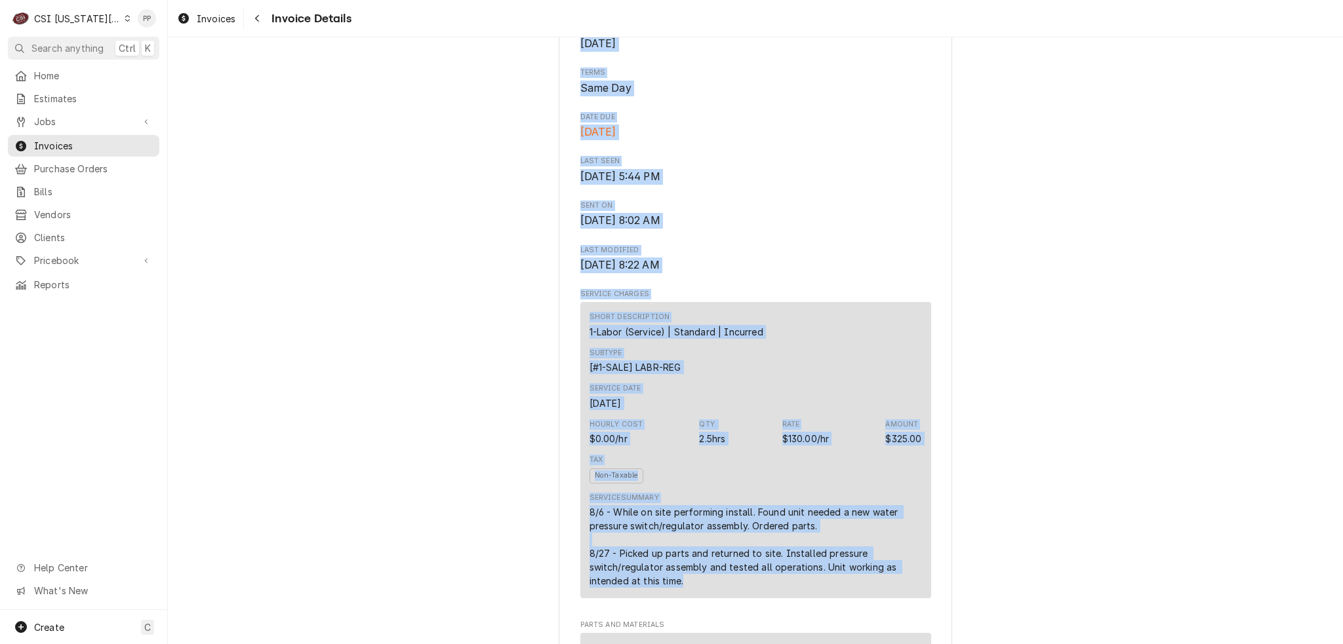
drag, startPoint x: 560, startPoint y: 50, endPoint x: 1061, endPoint y: 641, distance: 775.4
click at [1061, 644] on html "C CSI Kansas City PP Search anything Ctrl K Home Estimates Jobs Jobs Job Series…" at bounding box center [671, 322] width 1343 height 644
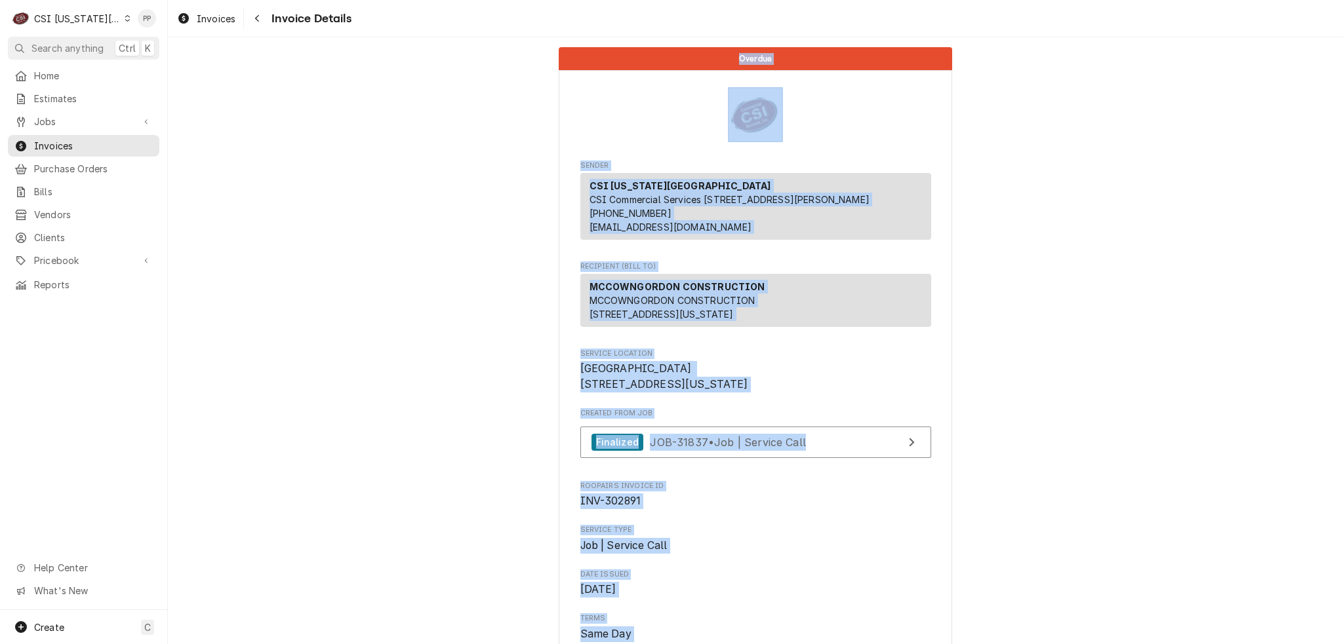
drag, startPoint x: 983, startPoint y: 566, endPoint x: 472, endPoint y: 33, distance: 738.6
click at [472, 33] on div "Invoices Invoice Details Overdue Sender CSI Kansas City CSI Commercial Services…" at bounding box center [755, 322] width 1175 height 644
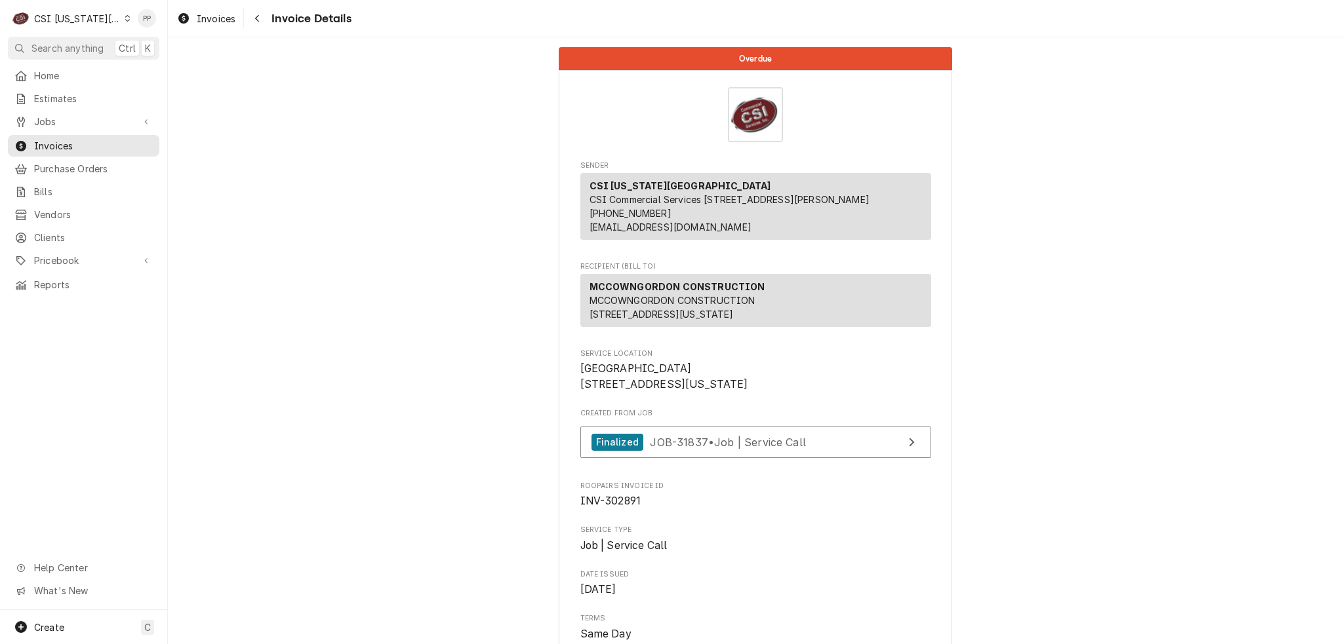
click at [477, 36] on div "Invoices Invoice Details" at bounding box center [755, 18] width 1175 height 37
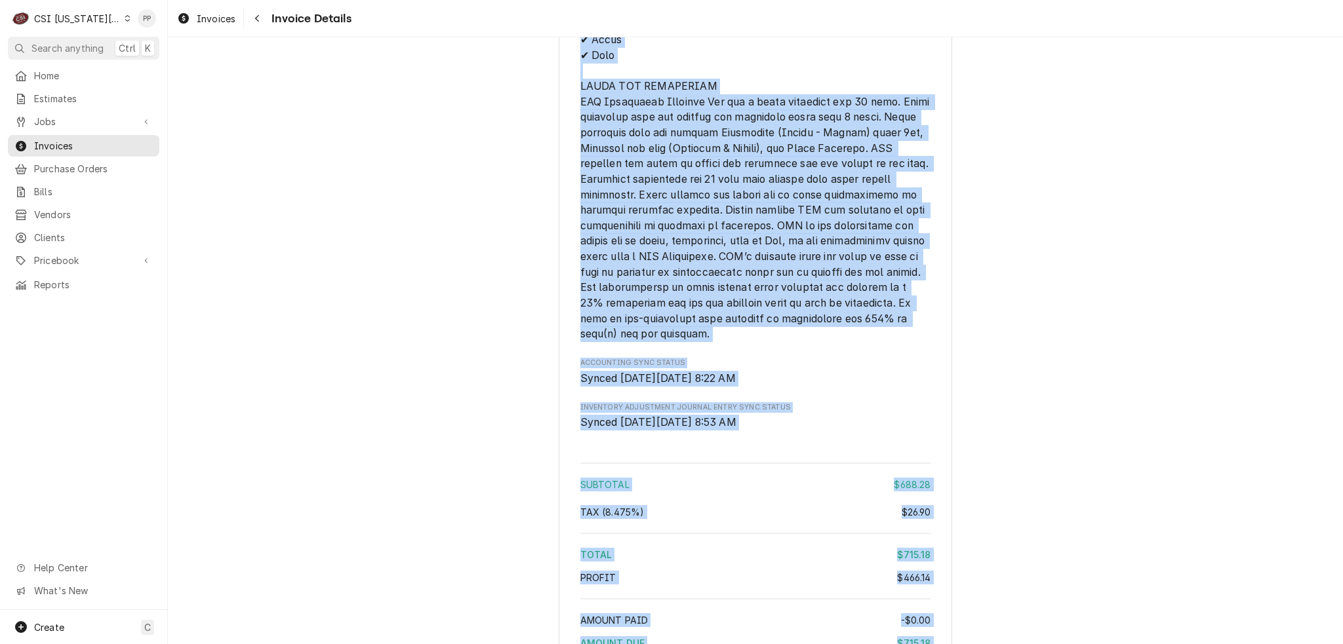
scroll to position [2273, 0]
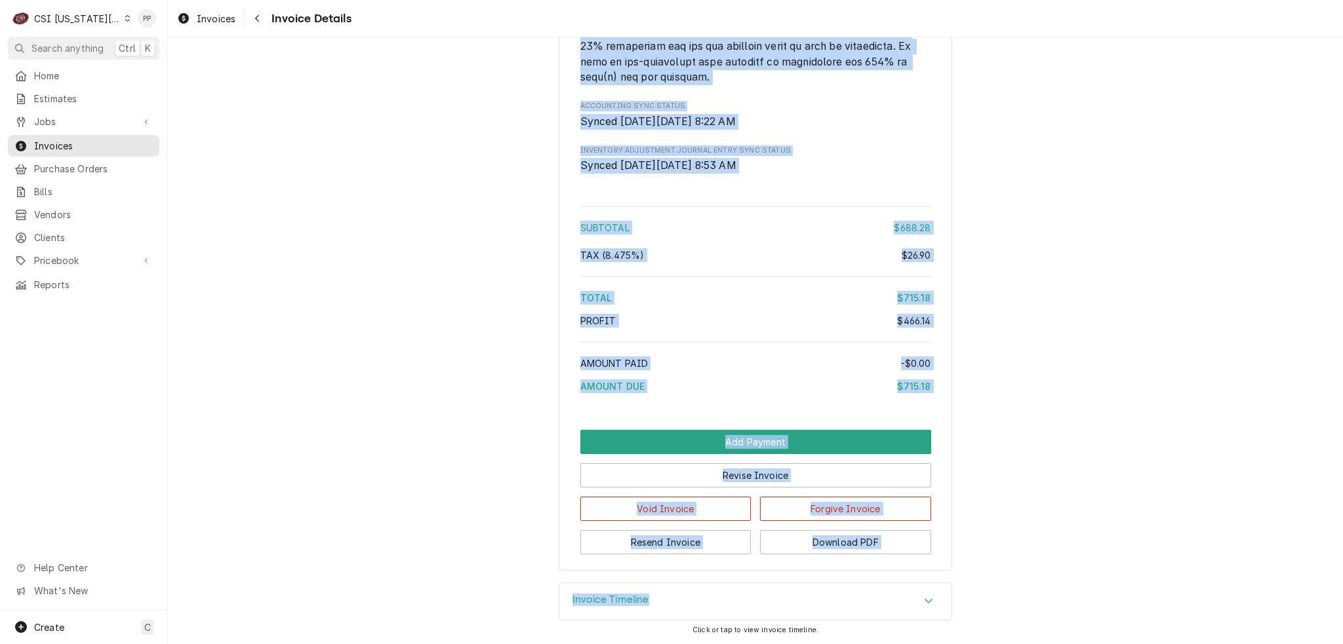
drag, startPoint x: 496, startPoint y: 60, endPoint x: 1046, endPoint y: 532, distance: 725.3
click at [1046, 625] on div "Overdue Sender CSI Kansas City CSI Commercial Services Inc1021 NE Jib Ct Unit B…" at bounding box center [755, 340] width 1175 height 607
drag, startPoint x: 483, startPoint y: 43, endPoint x: 1147, endPoint y: 658, distance: 905.1
click at [1147, 644] on html "C CSI Kansas City PP Search anything Ctrl K Home Estimates Jobs Jobs Job Series…" at bounding box center [671, 322] width 1343 height 644
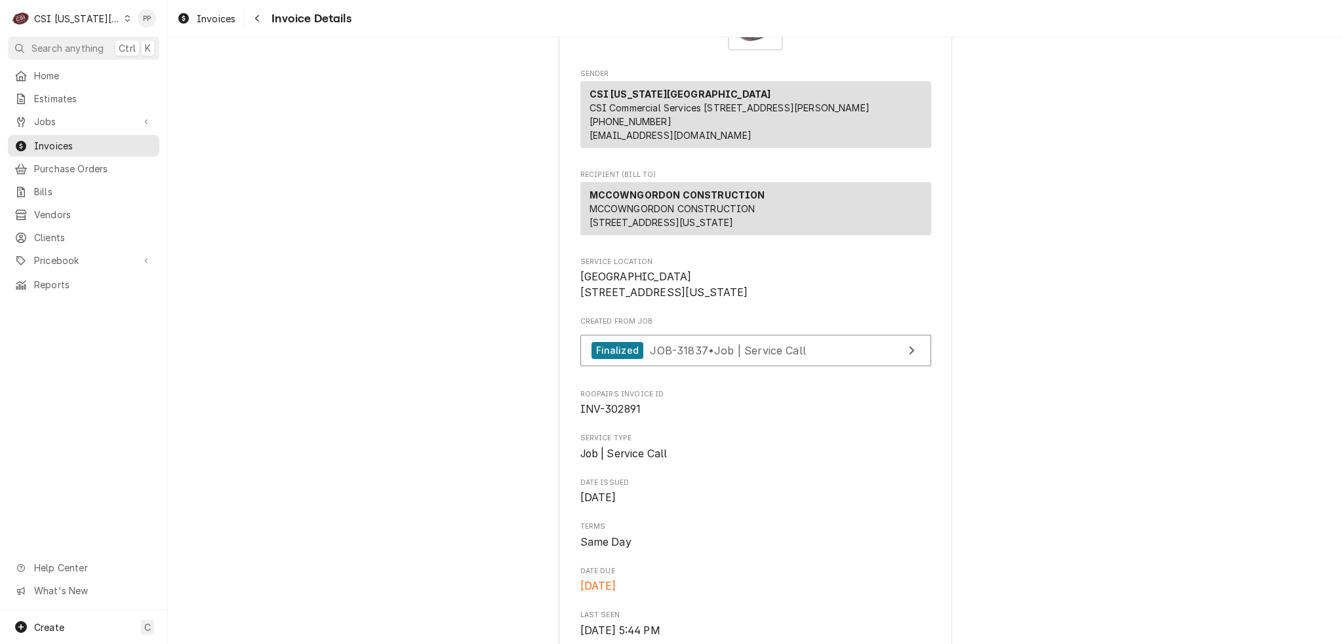
scroll to position [0, 0]
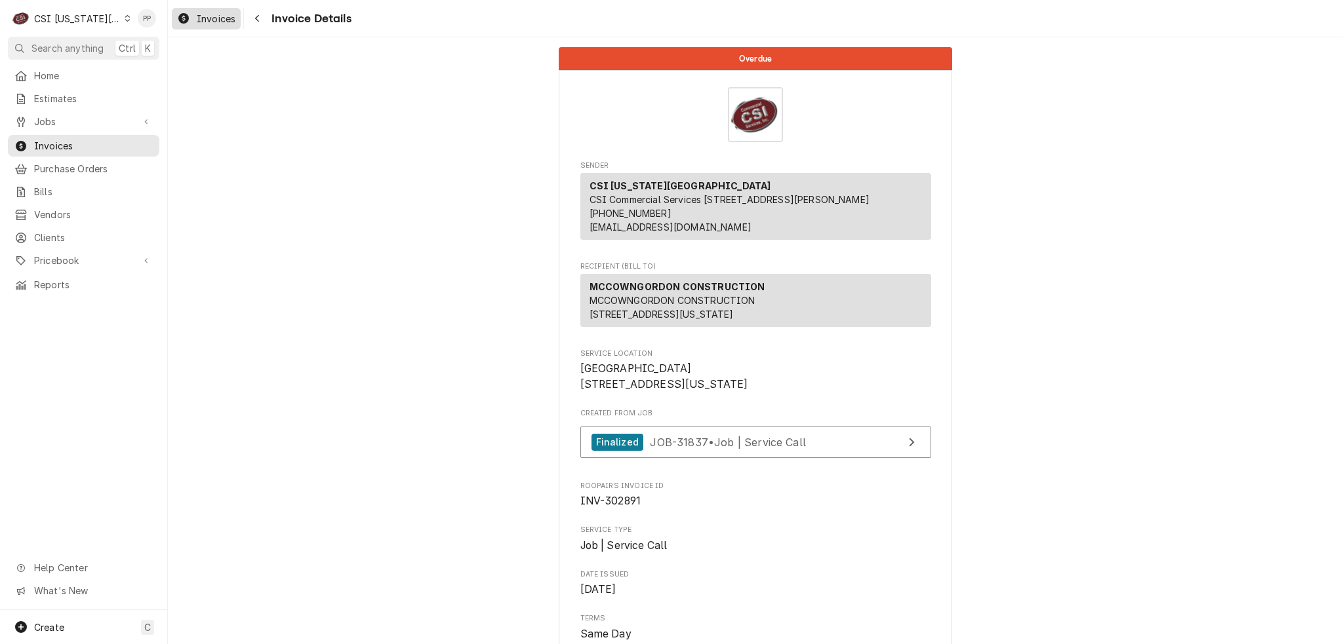
drag, startPoint x: 189, startPoint y: 19, endPoint x: 207, endPoint y: 28, distance: 19.1
click at [189, 19] on div "Dynamic Content Wrapper" at bounding box center [183, 18] width 13 height 16
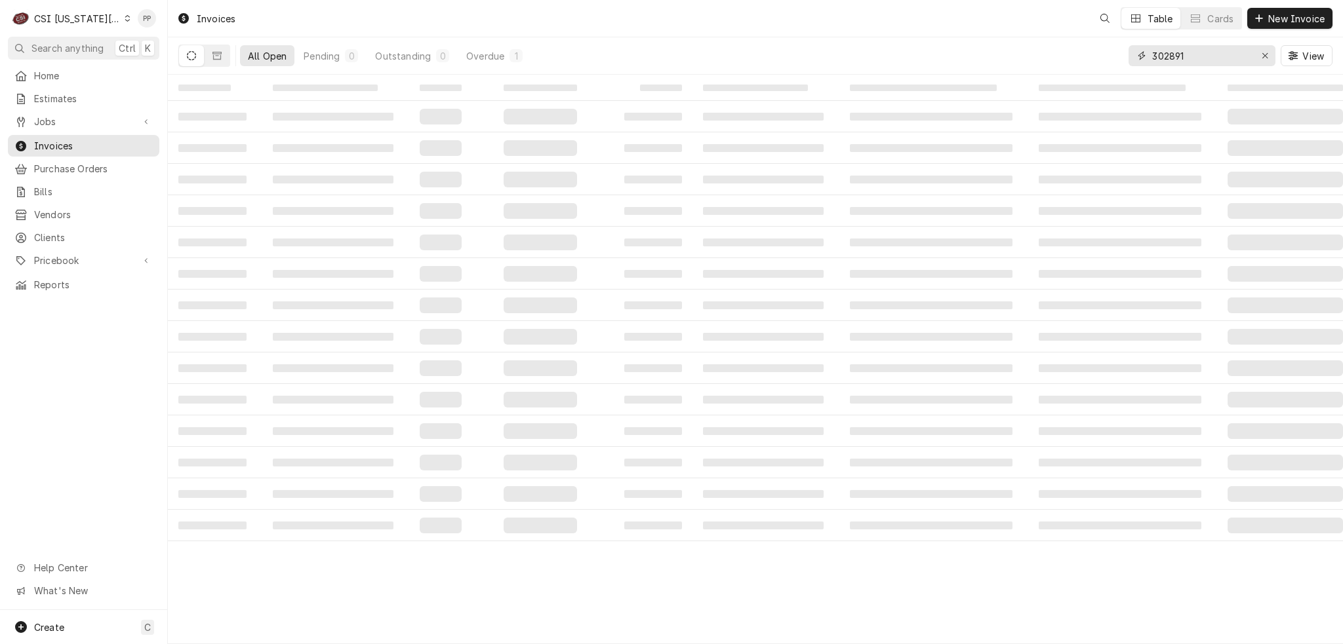
click at [1199, 55] on input "302891" at bounding box center [1201, 55] width 98 height 21
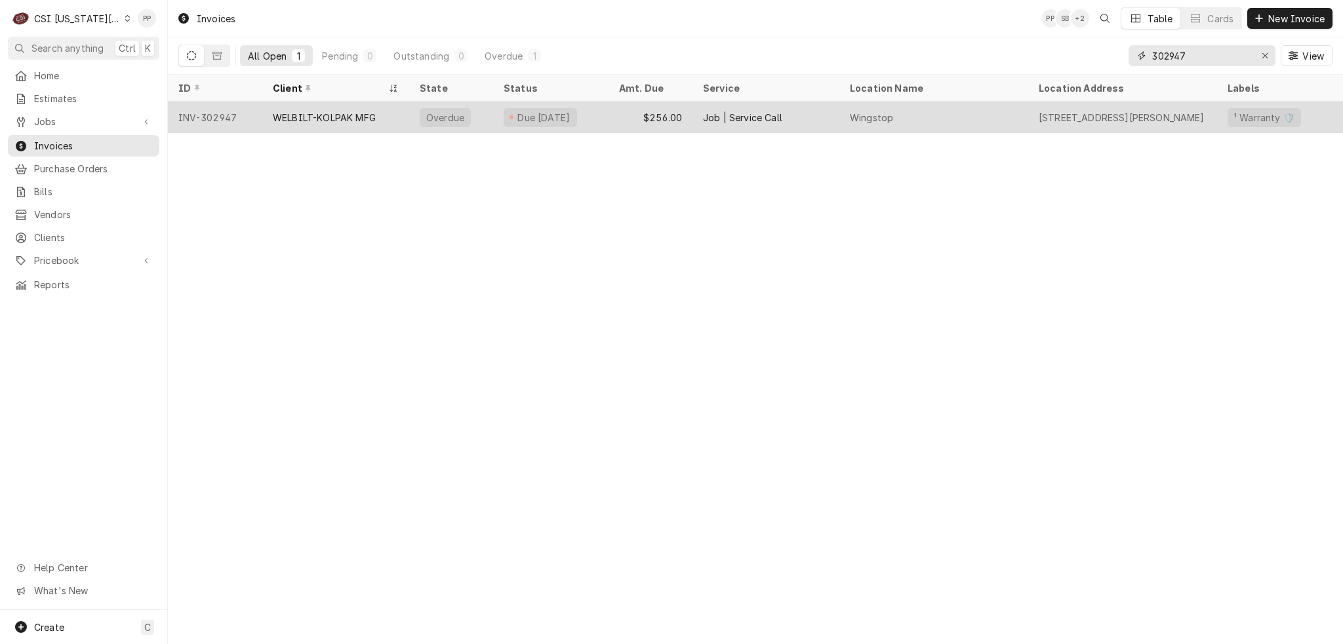
type input "302947"
click at [396, 117] on div "WELBILT-KOLPAK MFG" at bounding box center [335, 117] width 147 height 31
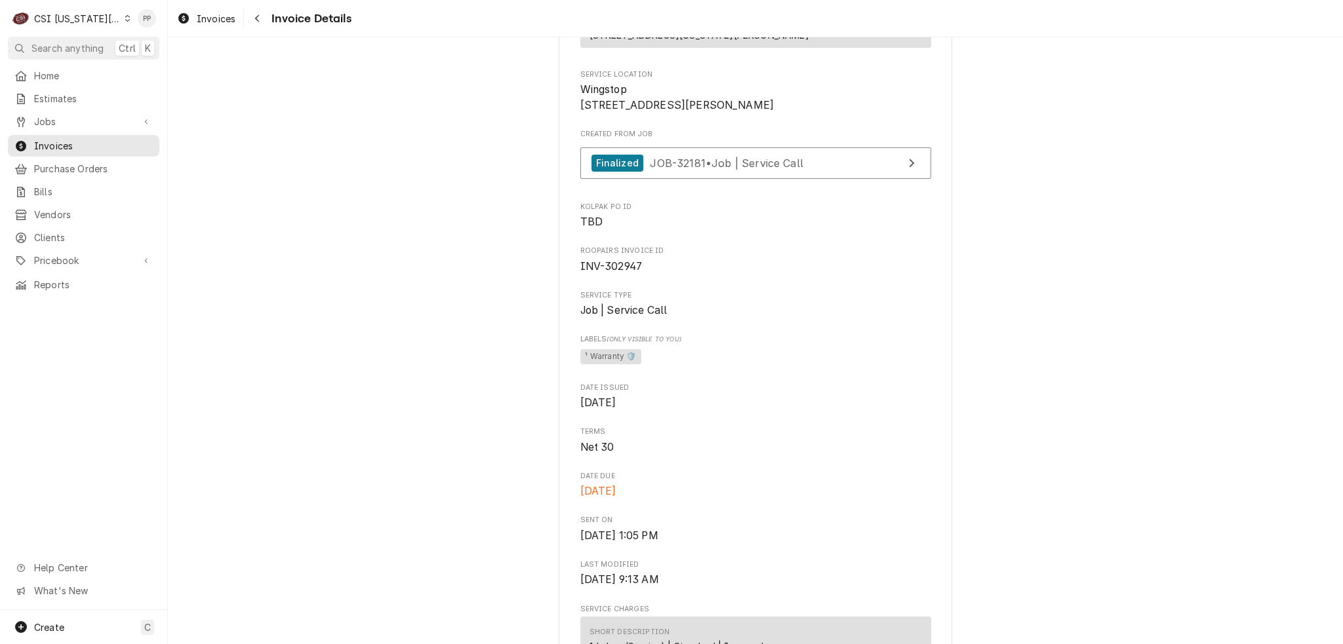
scroll to position [215, 0]
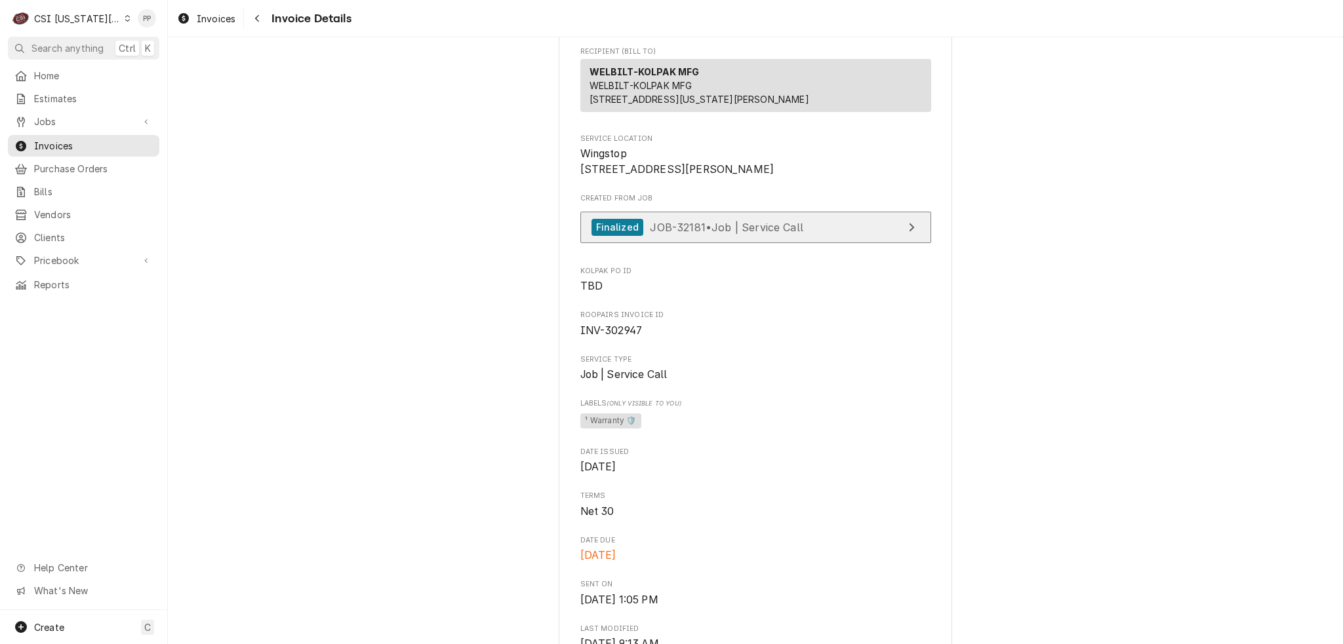
click at [755, 233] on span "JOB-32181 • Job | Service Call" at bounding box center [726, 226] width 153 height 13
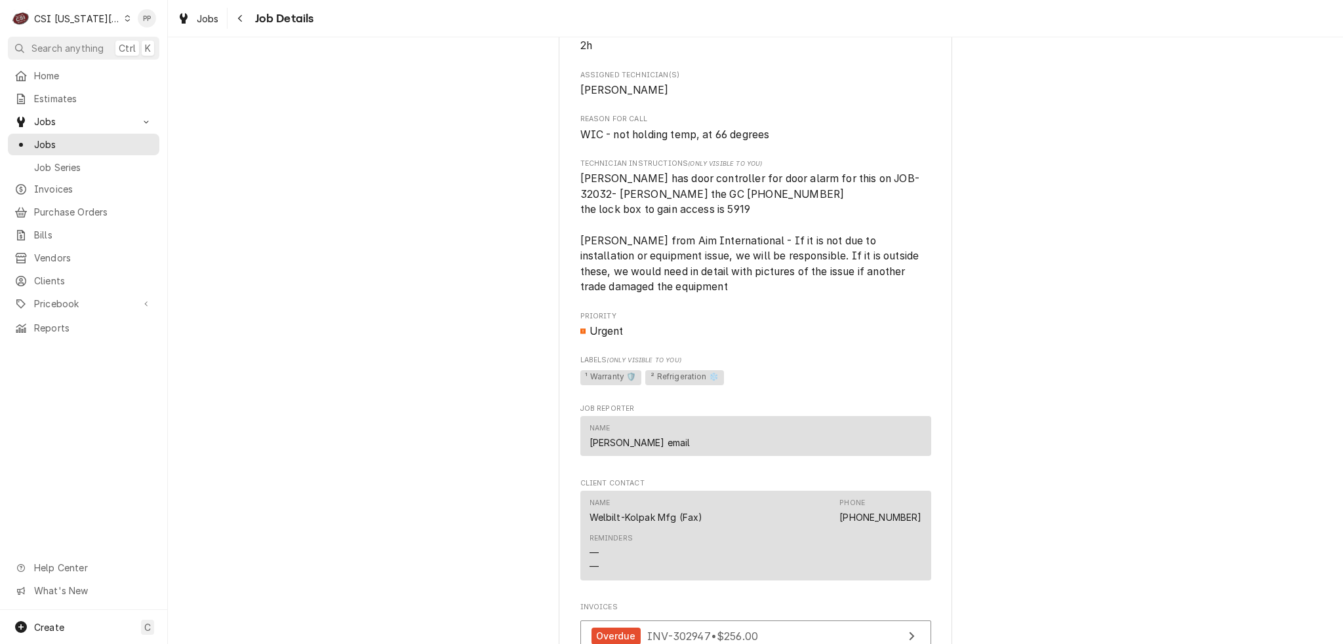
scroll to position [1246, 0]
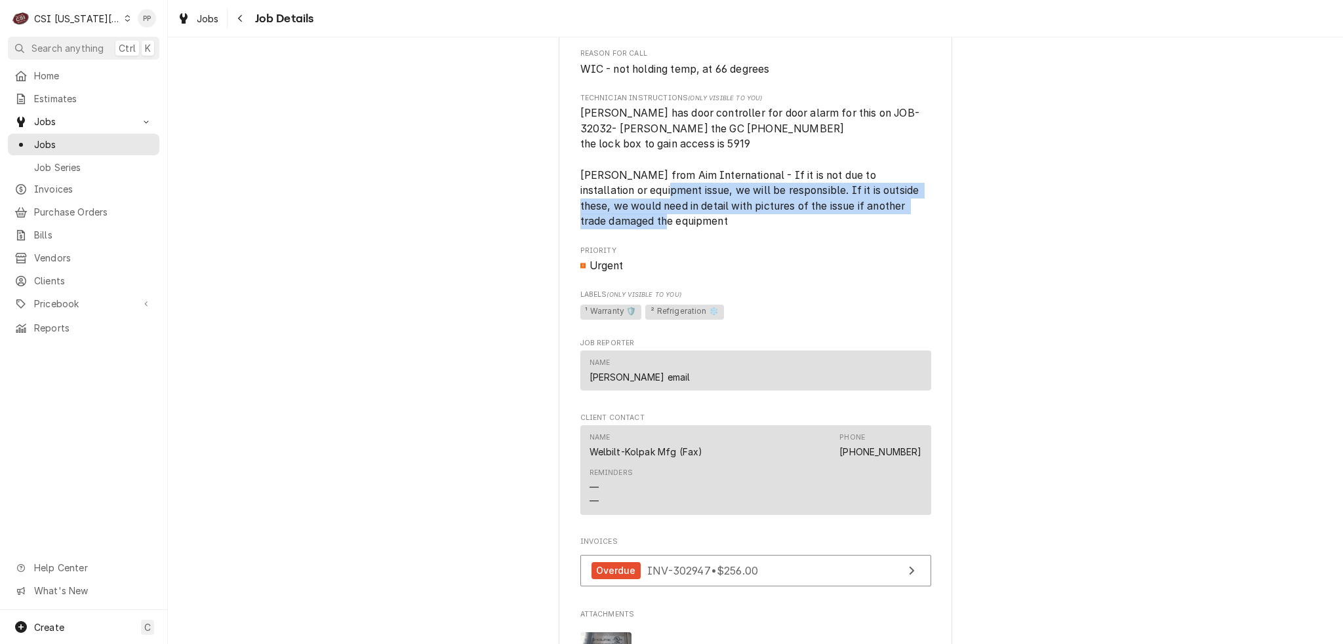
drag, startPoint x: 658, startPoint y: 238, endPoint x: 802, endPoint y: 264, distance: 147.2
click at [802, 229] on span "[PERSON_NAME] has door controller for door alarm for this on JOB-32032- [PERSON…" at bounding box center [755, 168] width 351 height 124
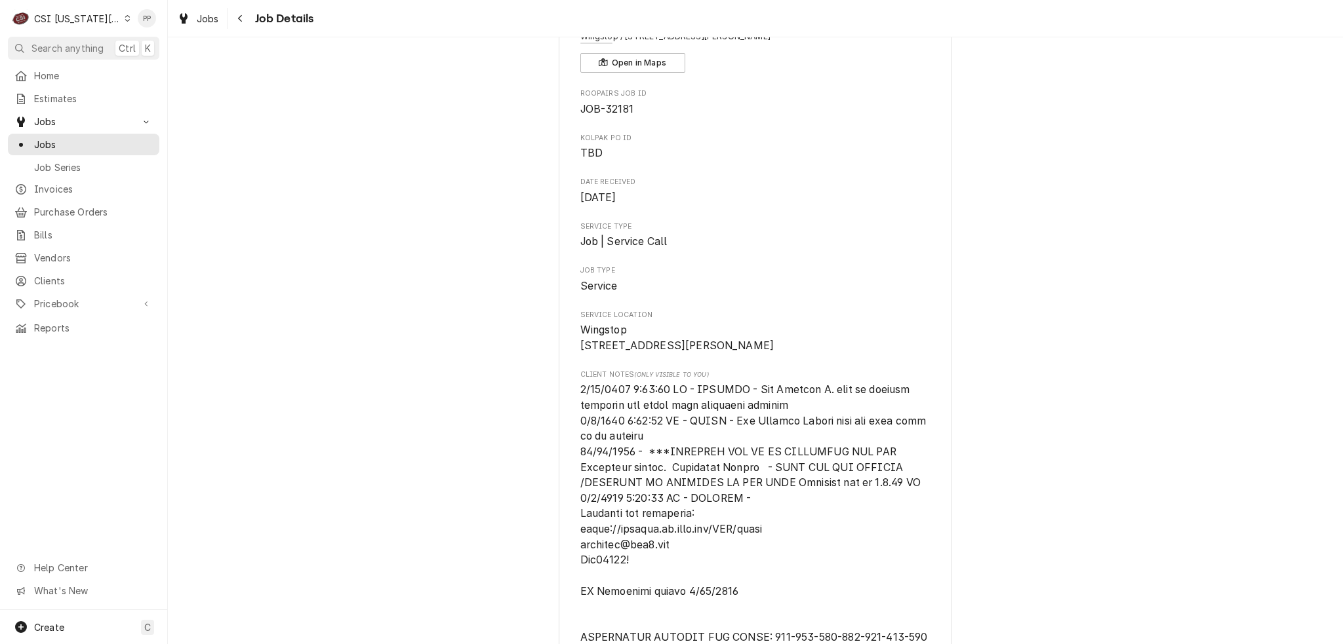
scroll to position [0, 0]
